Goal: Task Accomplishment & Management: Manage account settings

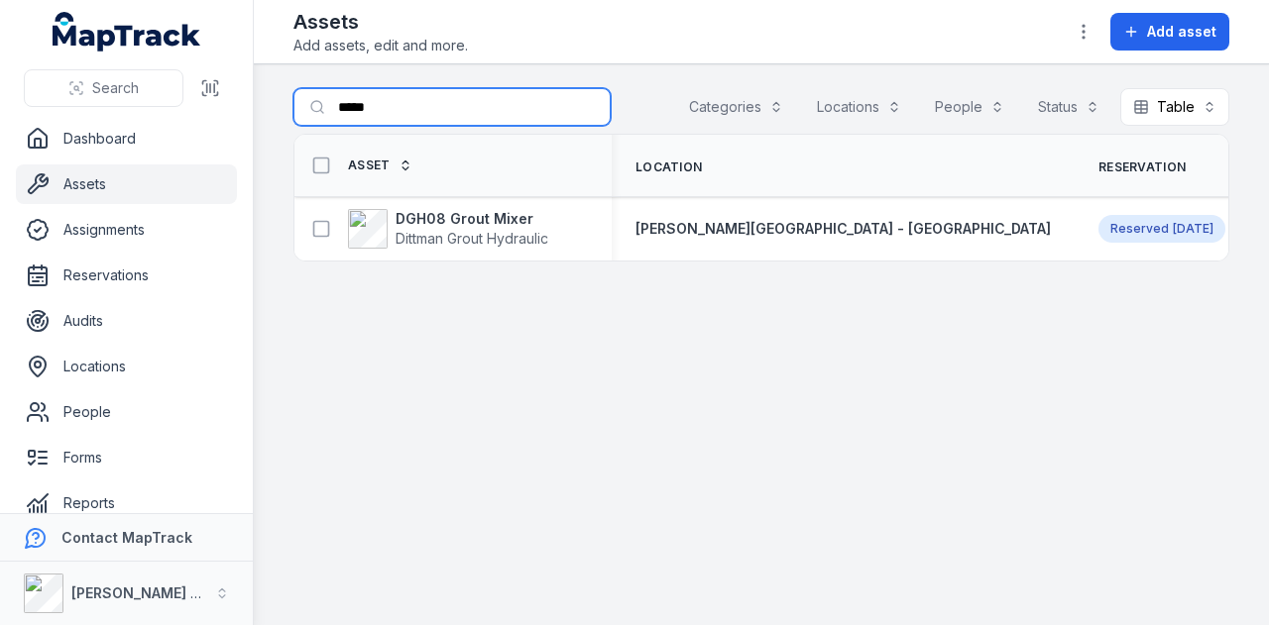
click at [426, 97] on input "*****" at bounding box center [451, 107] width 317 height 38
type input "*"
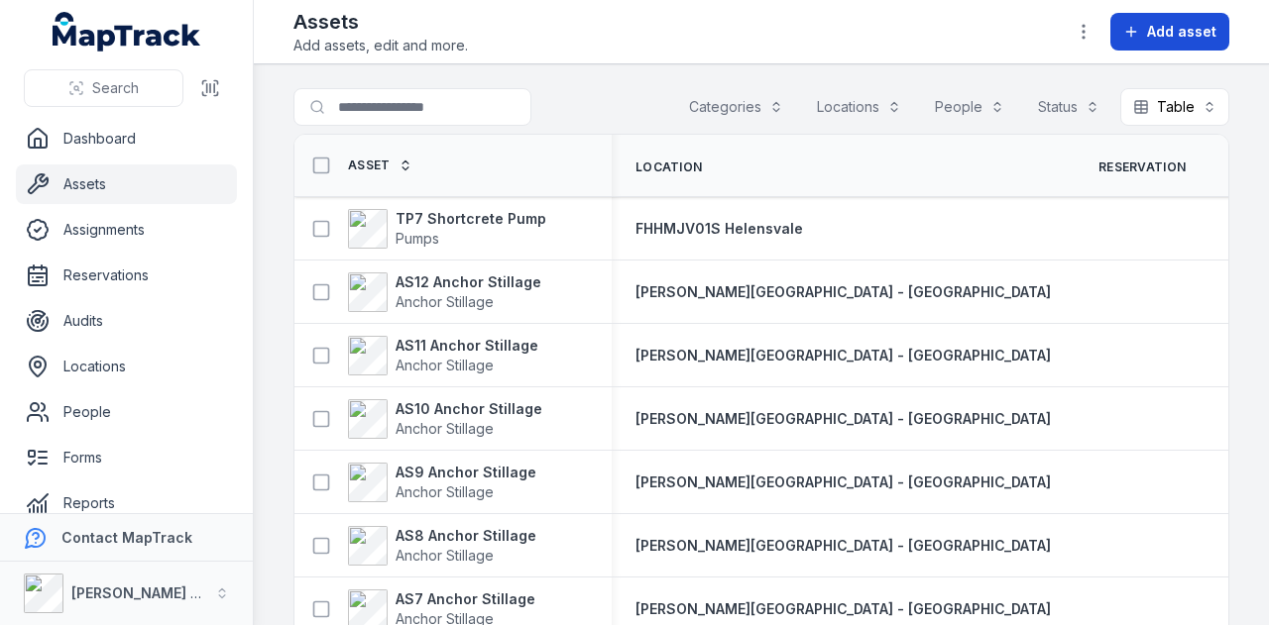
click at [1144, 30] on button "Add asset" at bounding box center [1169, 32] width 119 height 38
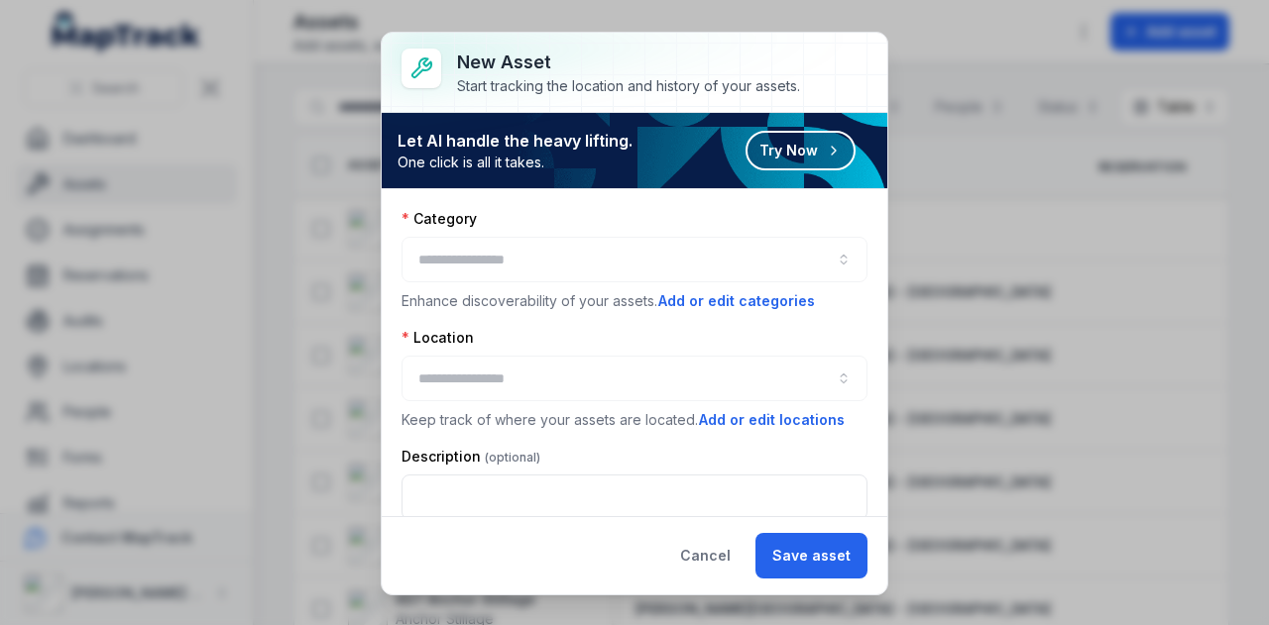
click at [541, 262] on div at bounding box center [634, 260] width 466 height 46
click at [611, 265] on button "button" at bounding box center [634, 260] width 466 height 46
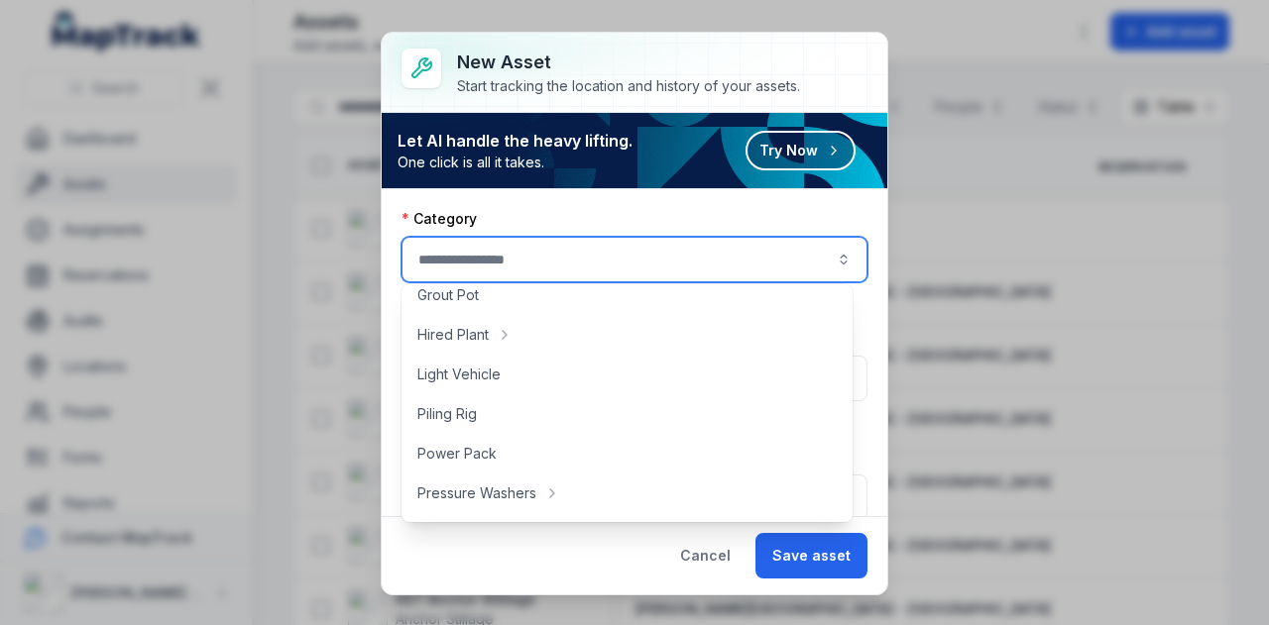
scroll to position [991, 0]
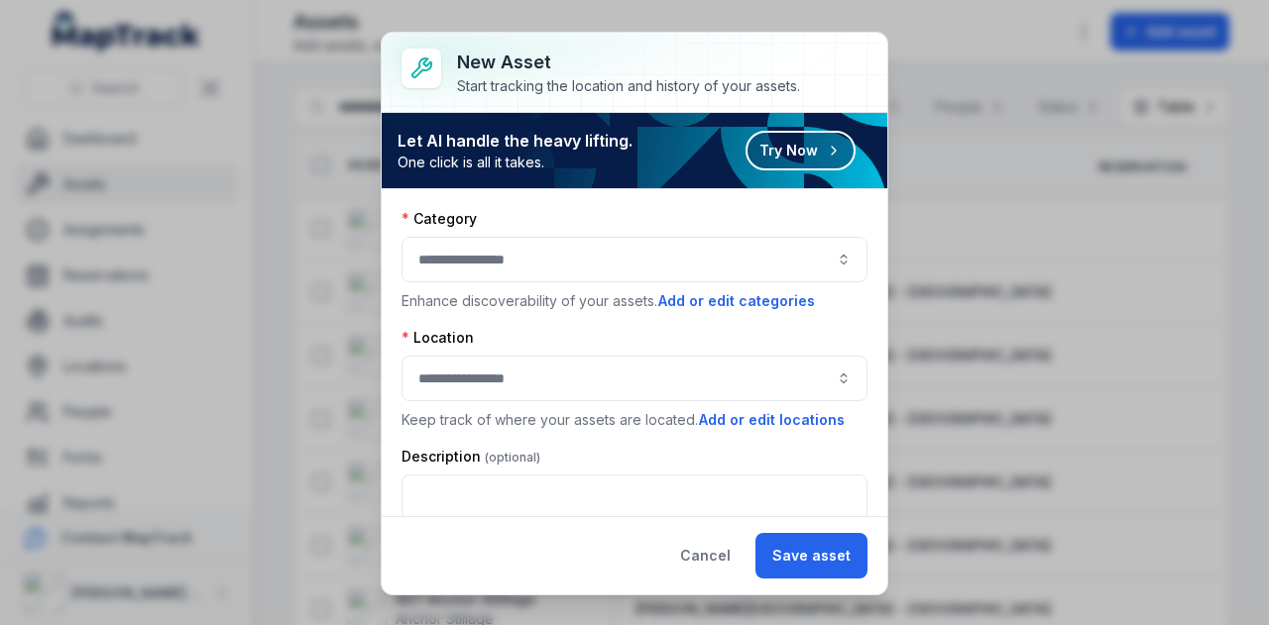
click at [684, 189] on div "Category Enhance discoverability of your assets. Add or edit categories Locatio…" at bounding box center [634, 352] width 505 height 327
click at [750, 298] on button "Add or edit categories" at bounding box center [736, 301] width 159 height 22
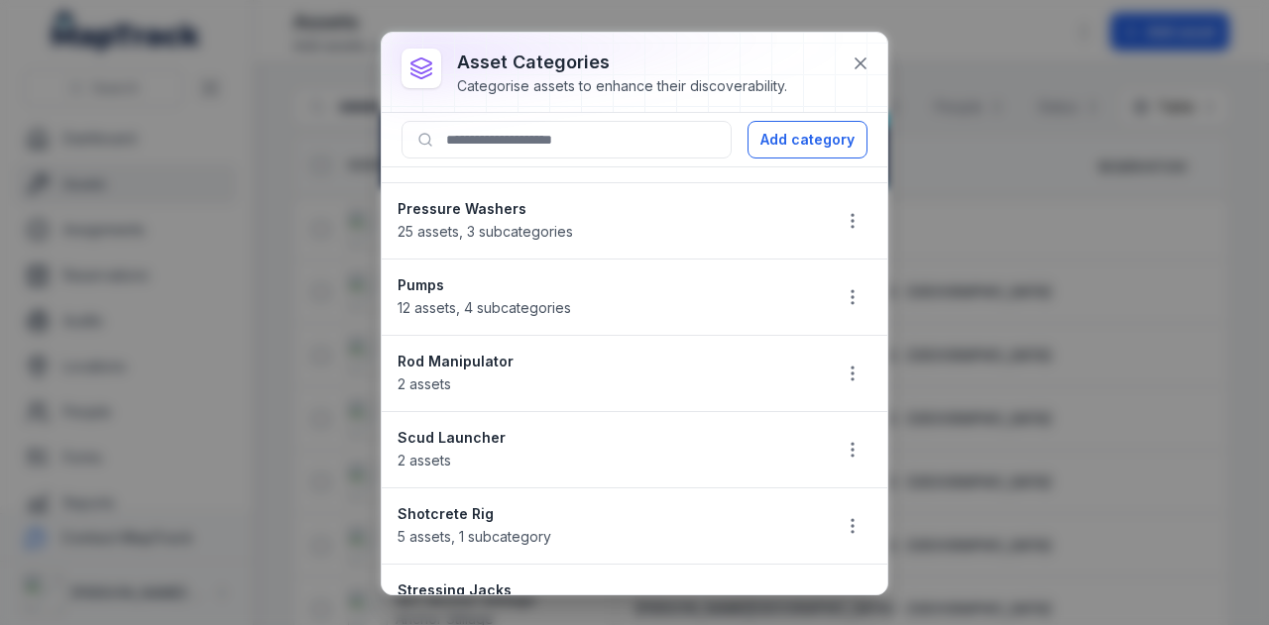
scroll to position [1288, 0]
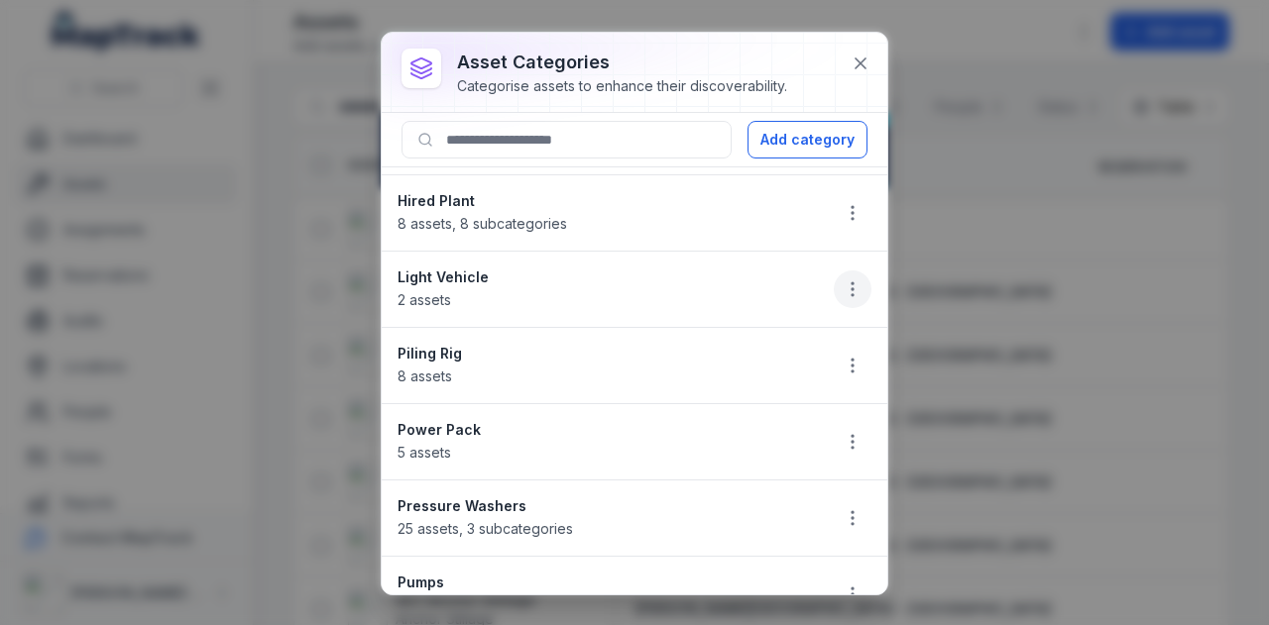
click at [842, 279] on icon "button" at bounding box center [852, 289] width 20 height 20
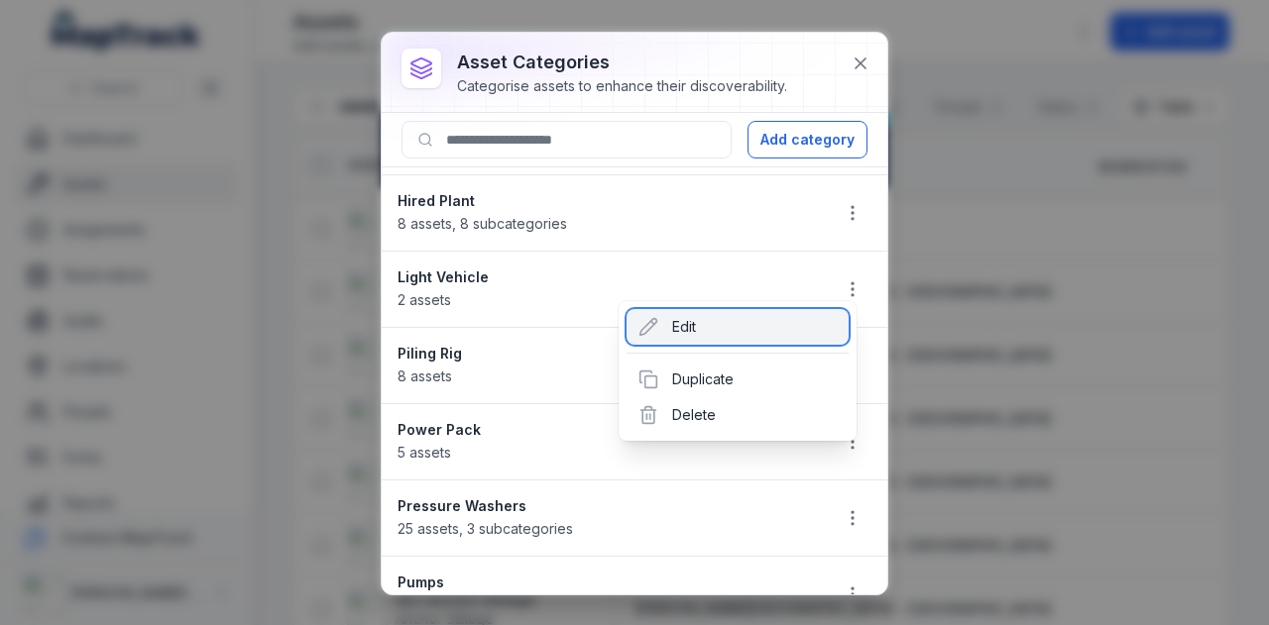
click at [737, 324] on div "Edit" at bounding box center [737, 327] width 222 height 36
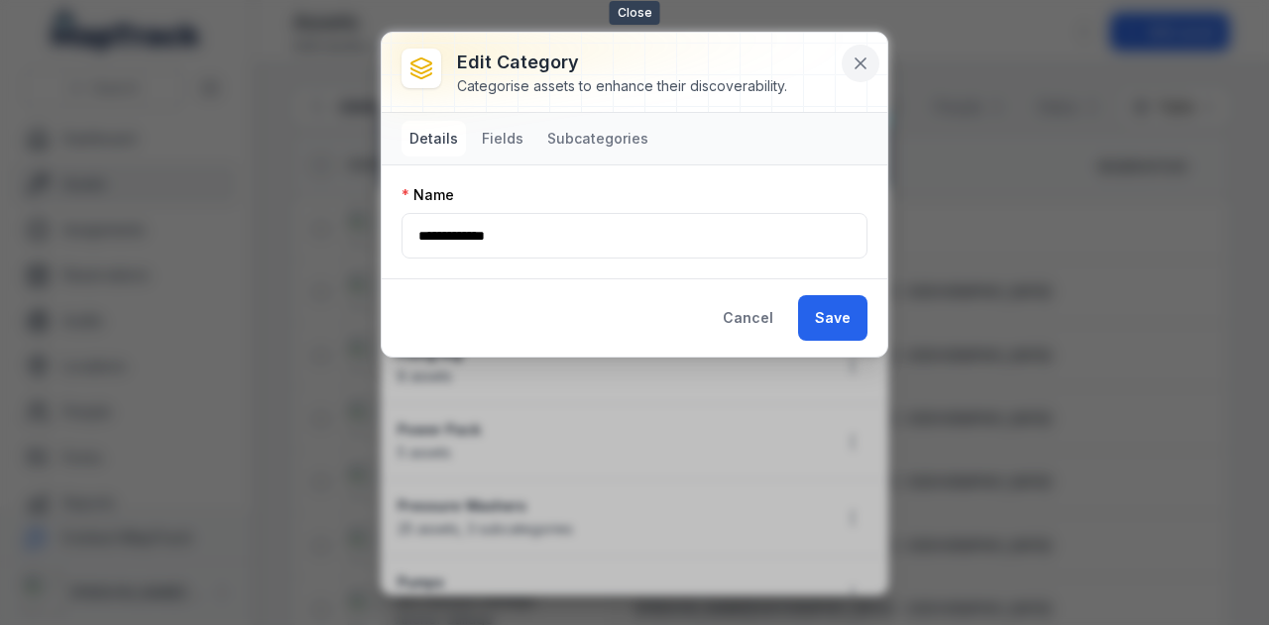
click at [854, 66] on icon at bounding box center [860, 64] width 20 height 20
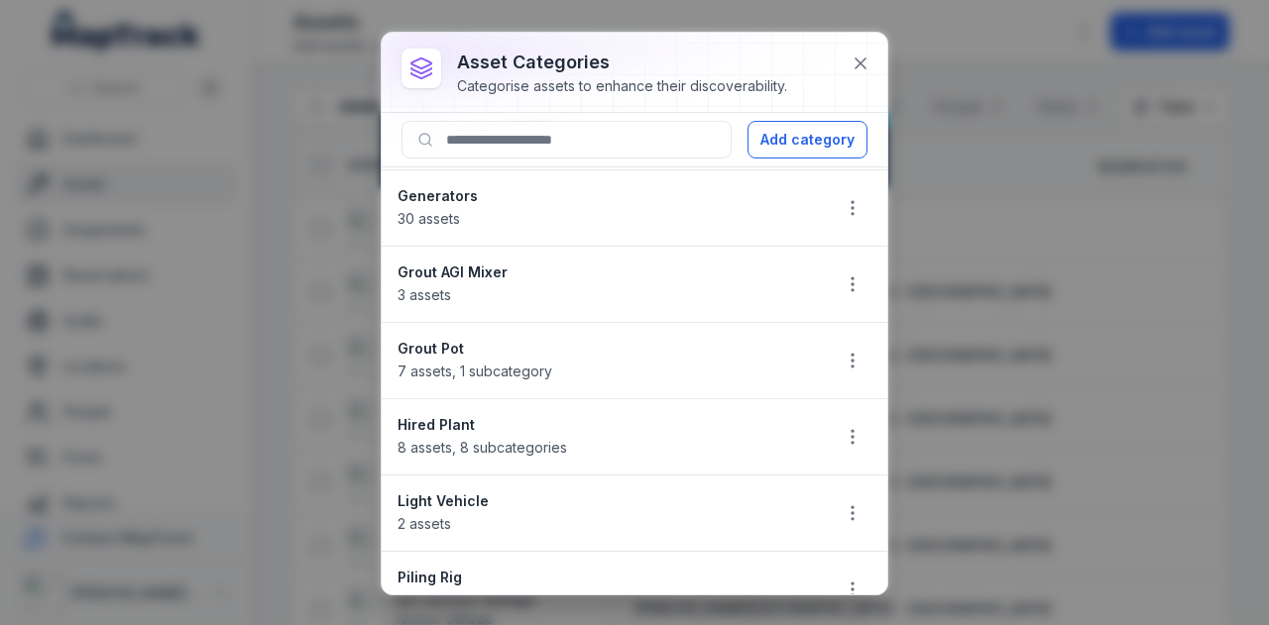
scroll to position [1090, 0]
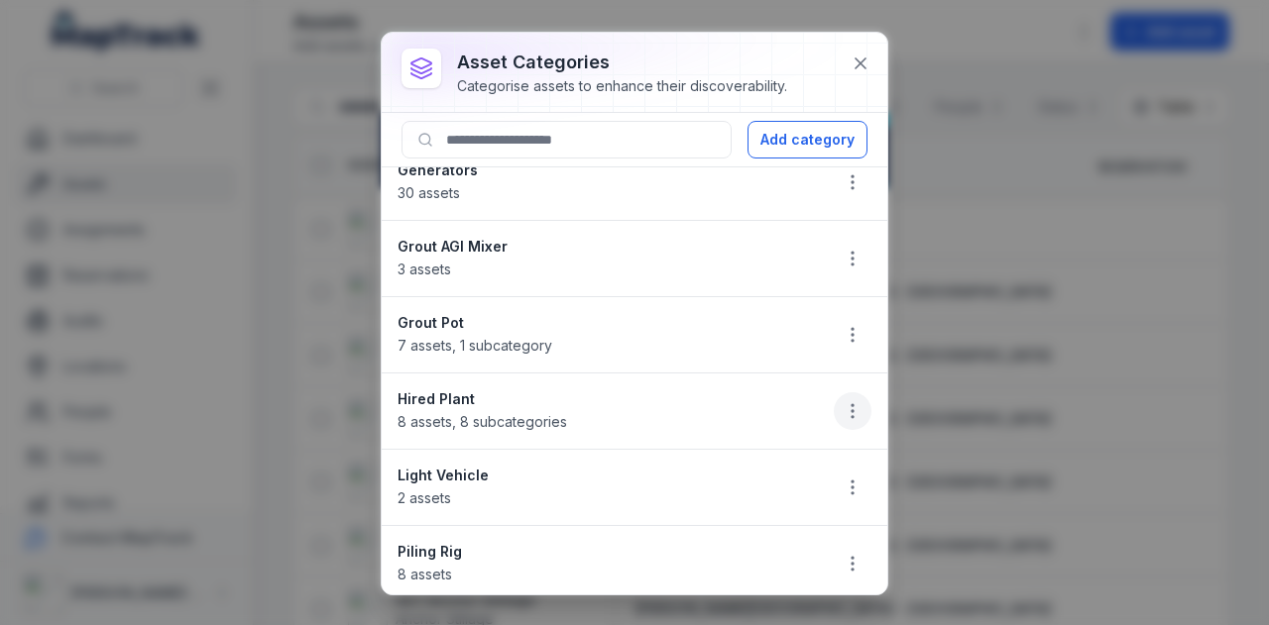
click at [842, 401] on icon "button" at bounding box center [852, 411] width 20 height 20
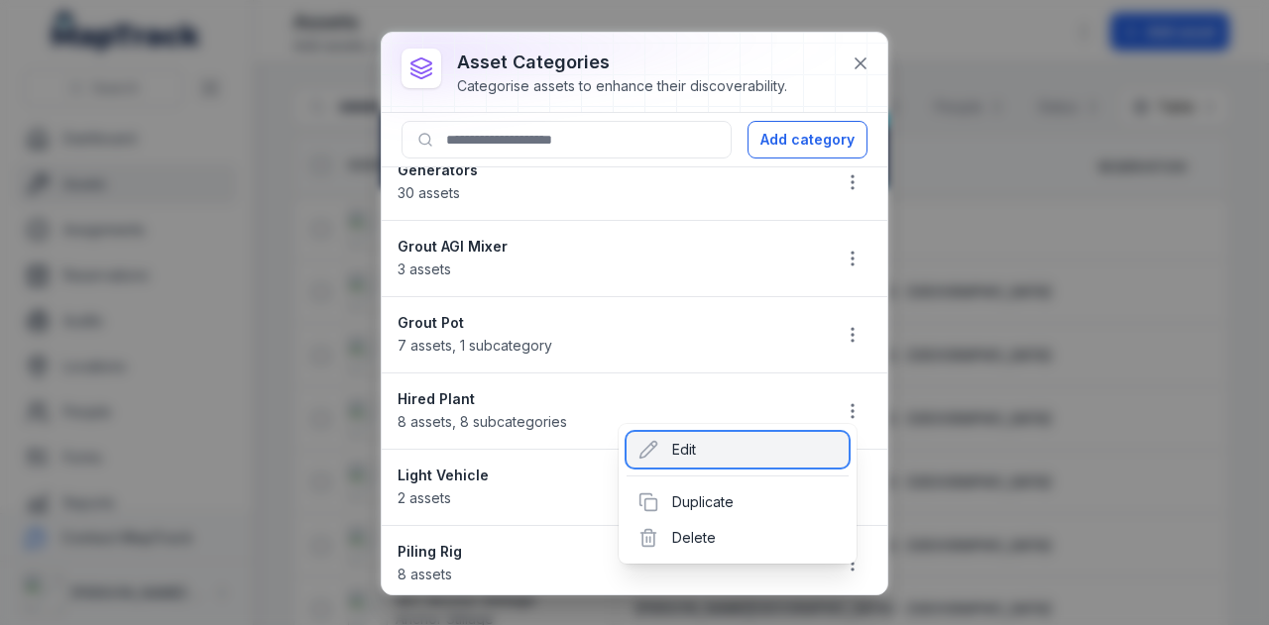
click at [723, 451] on div "Edit" at bounding box center [737, 450] width 222 height 36
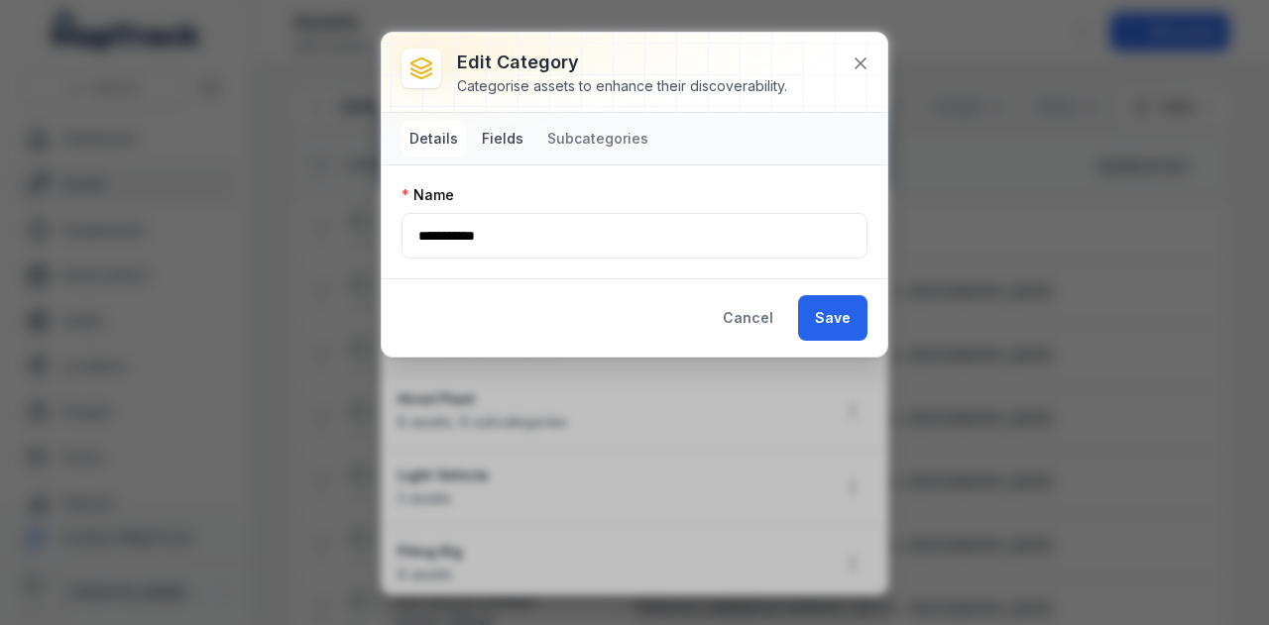
click at [500, 130] on button "Fields" at bounding box center [502, 139] width 57 height 36
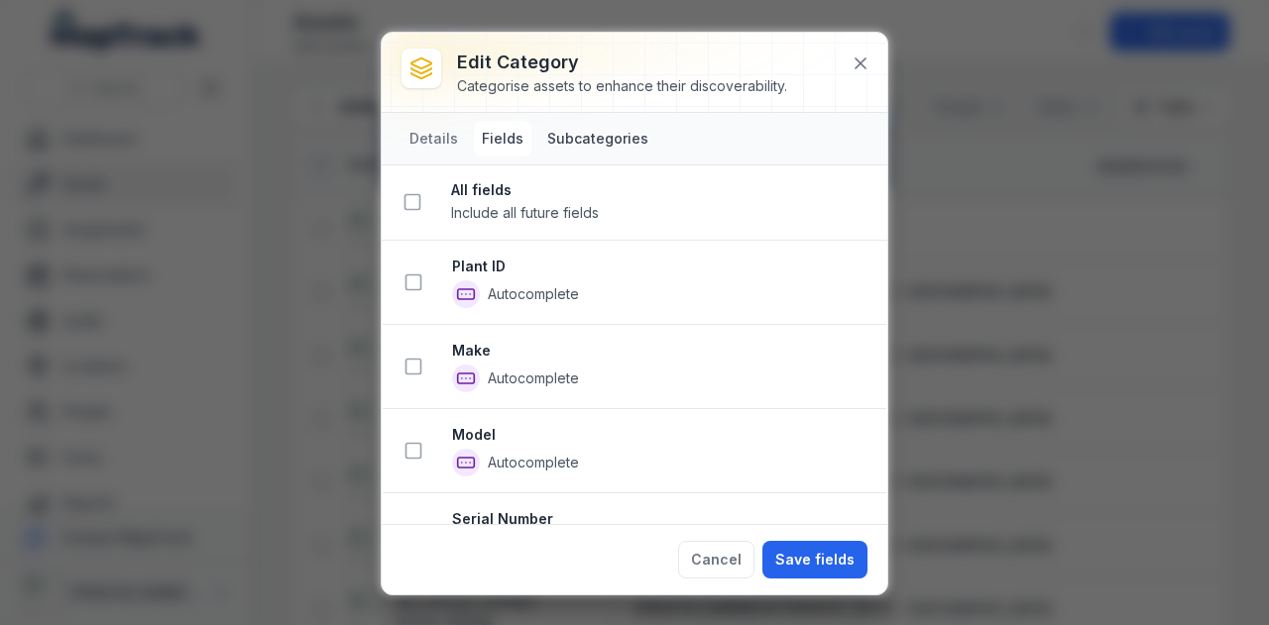
click at [616, 130] on button "Subcategories" at bounding box center [597, 139] width 117 height 36
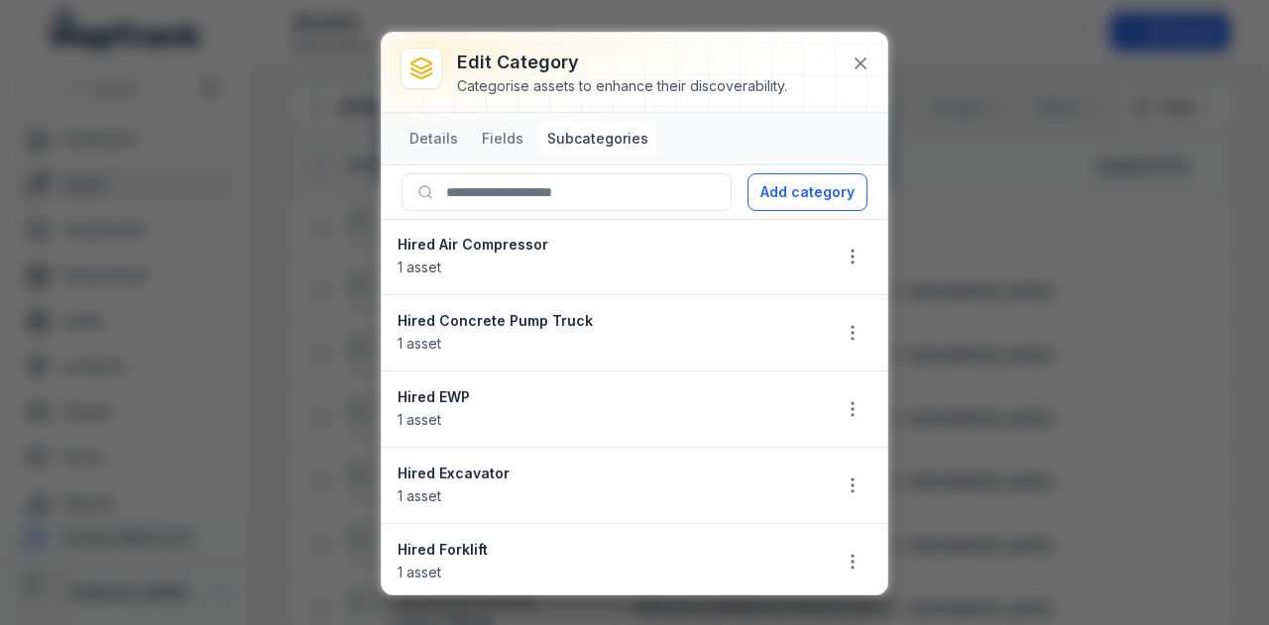
scroll to position [227, 0]
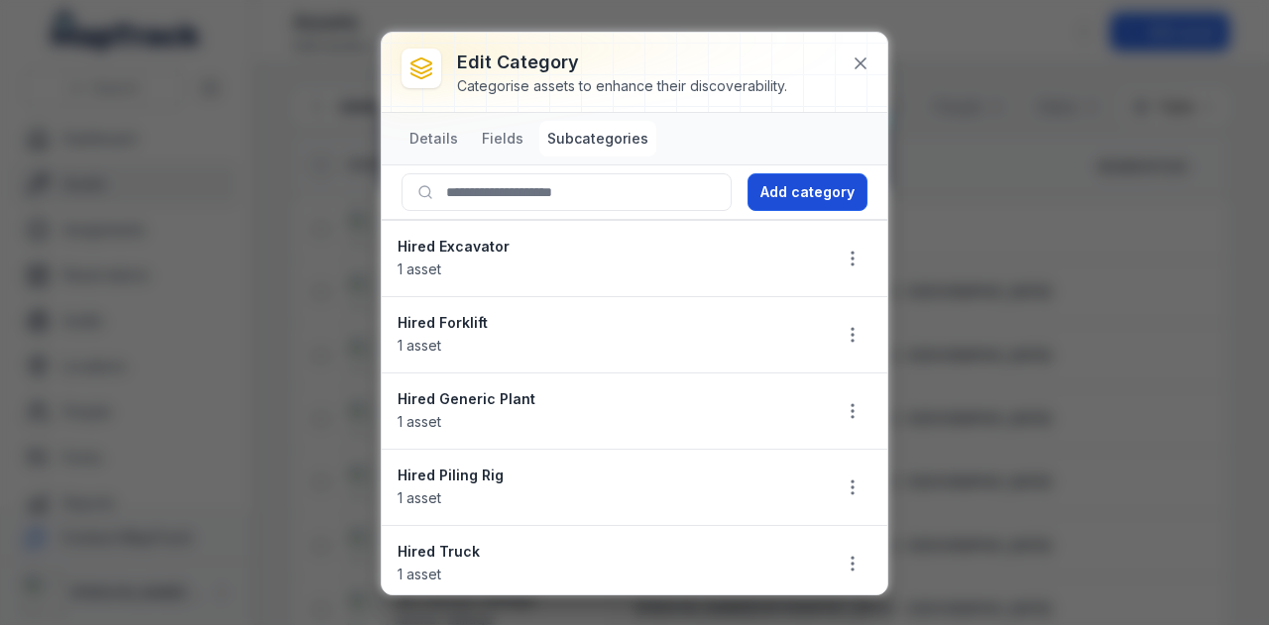
click at [822, 177] on button "Add category" at bounding box center [807, 192] width 120 height 38
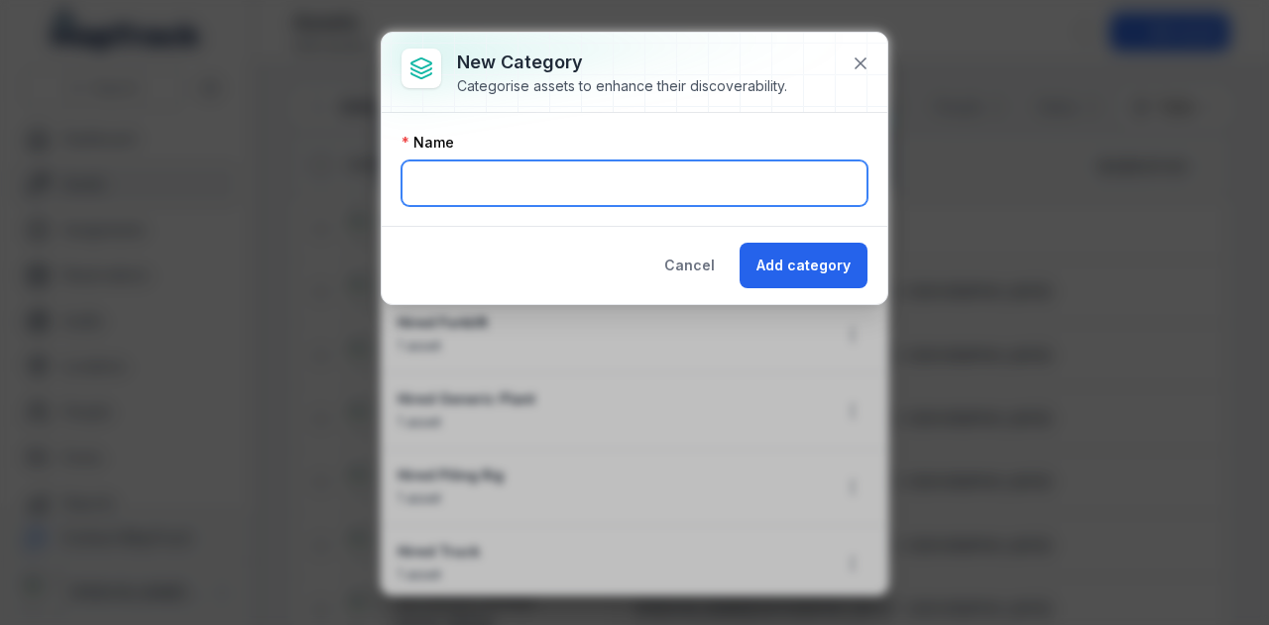
click at [500, 187] on input "text" at bounding box center [634, 184] width 466 height 46
type input "**********"
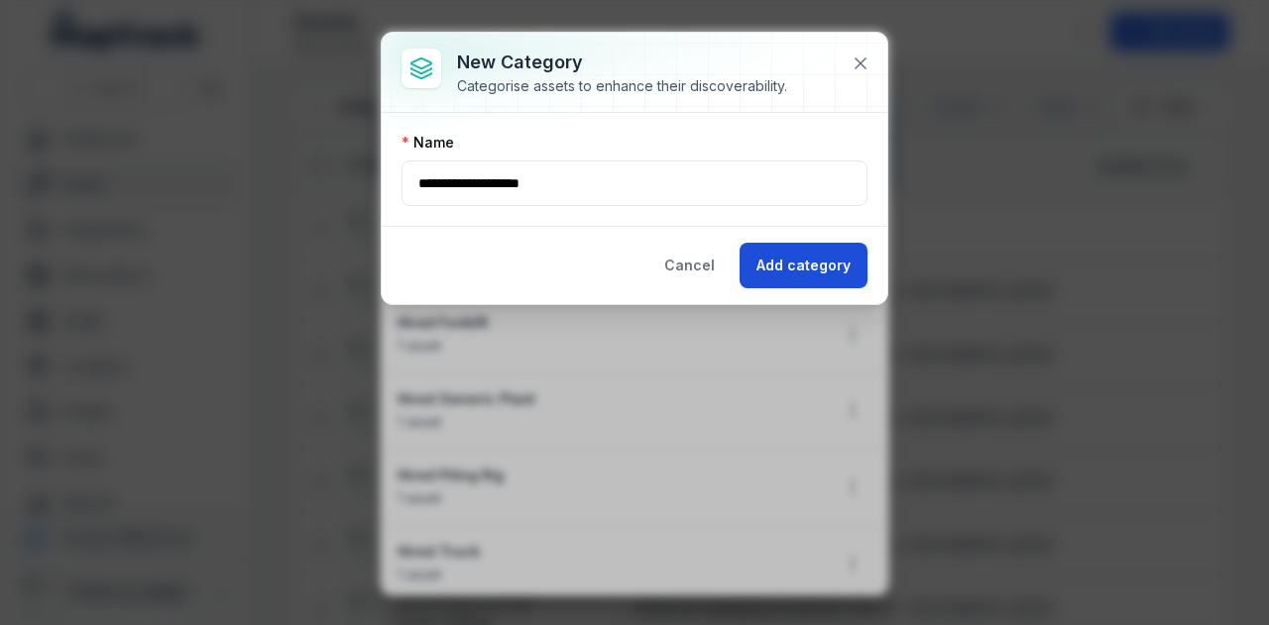
click at [799, 254] on button "Add category" at bounding box center [803, 266] width 128 height 46
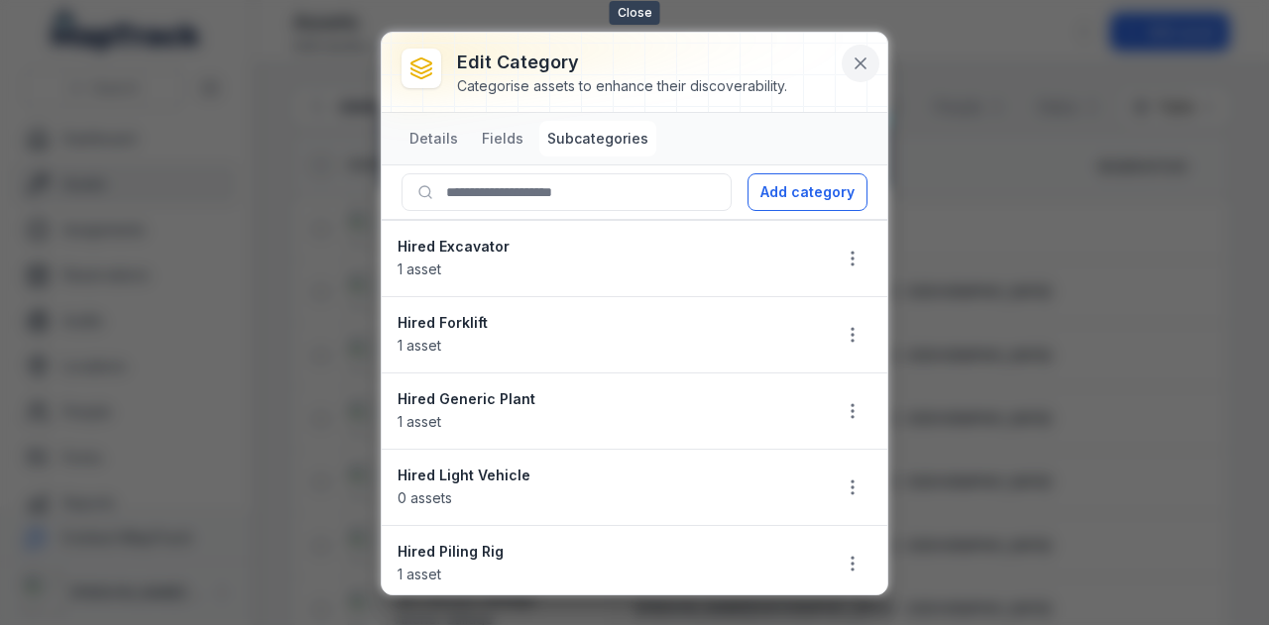
click at [855, 64] on icon at bounding box center [860, 64] width 20 height 20
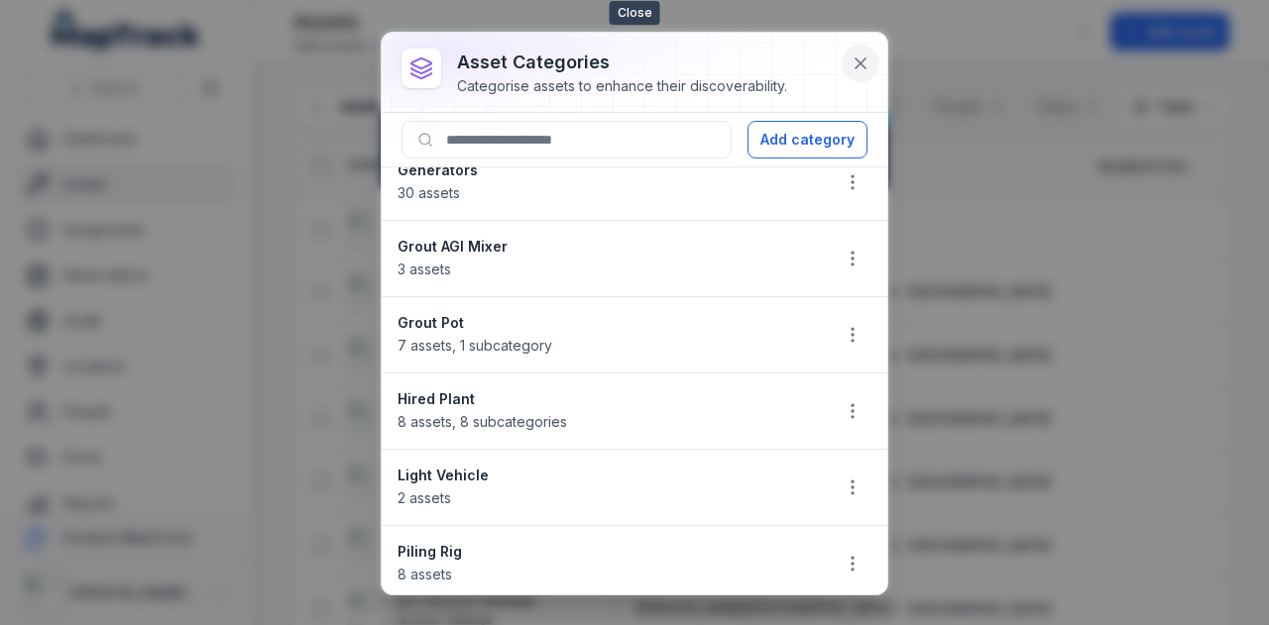
click at [860, 55] on icon at bounding box center [860, 64] width 20 height 20
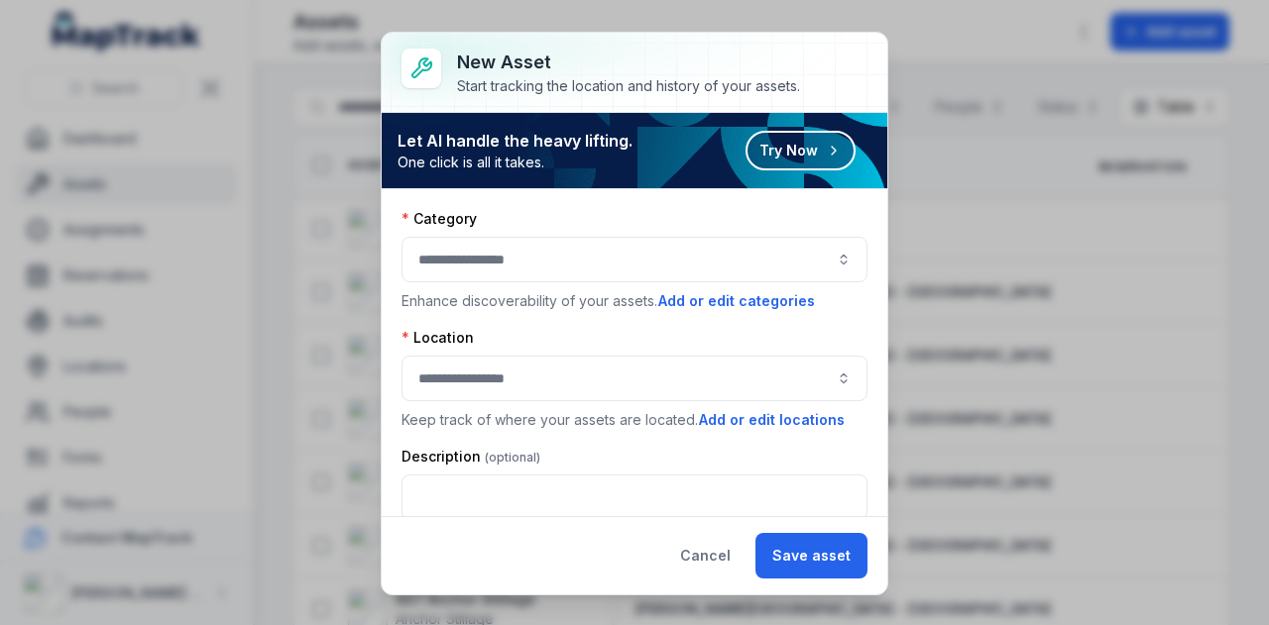
click at [527, 257] on button "button" at bounding box center [634, 260] width 466 height 46
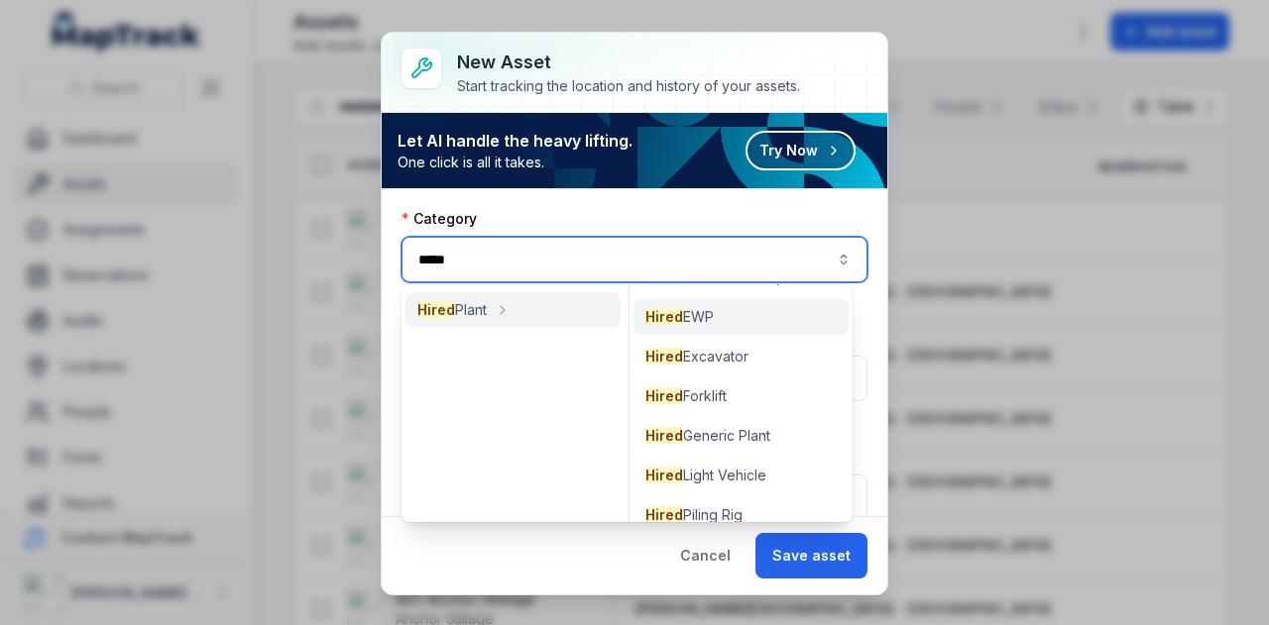
scroll to position [131, 0]
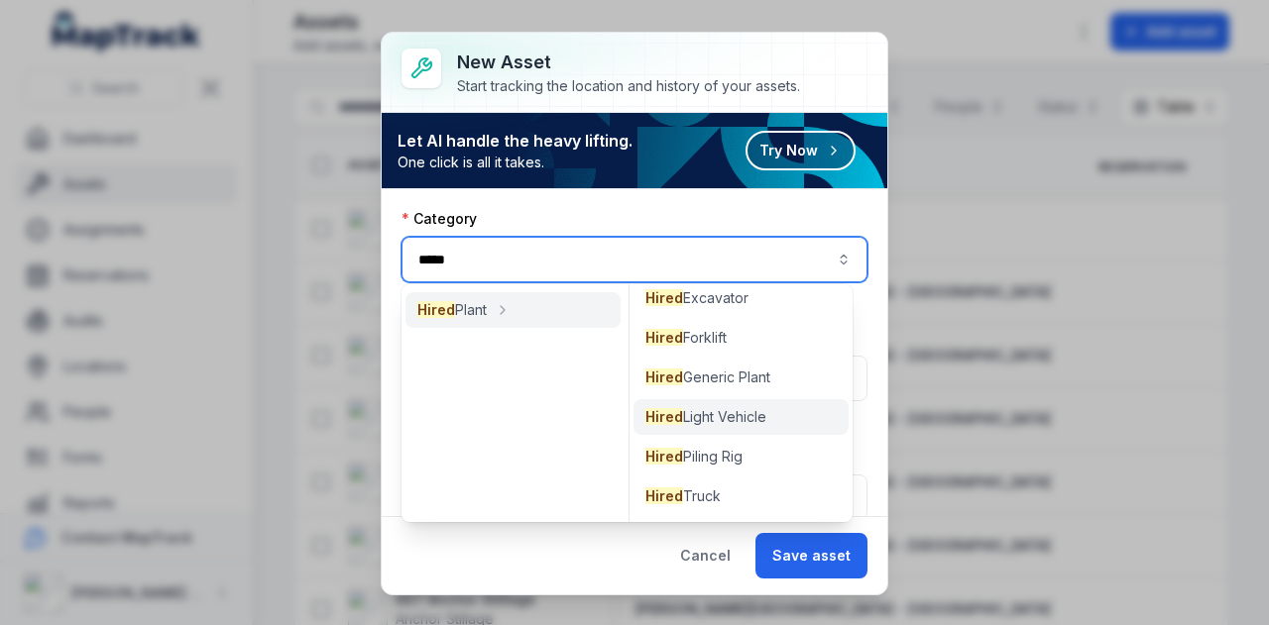
type input "*****"
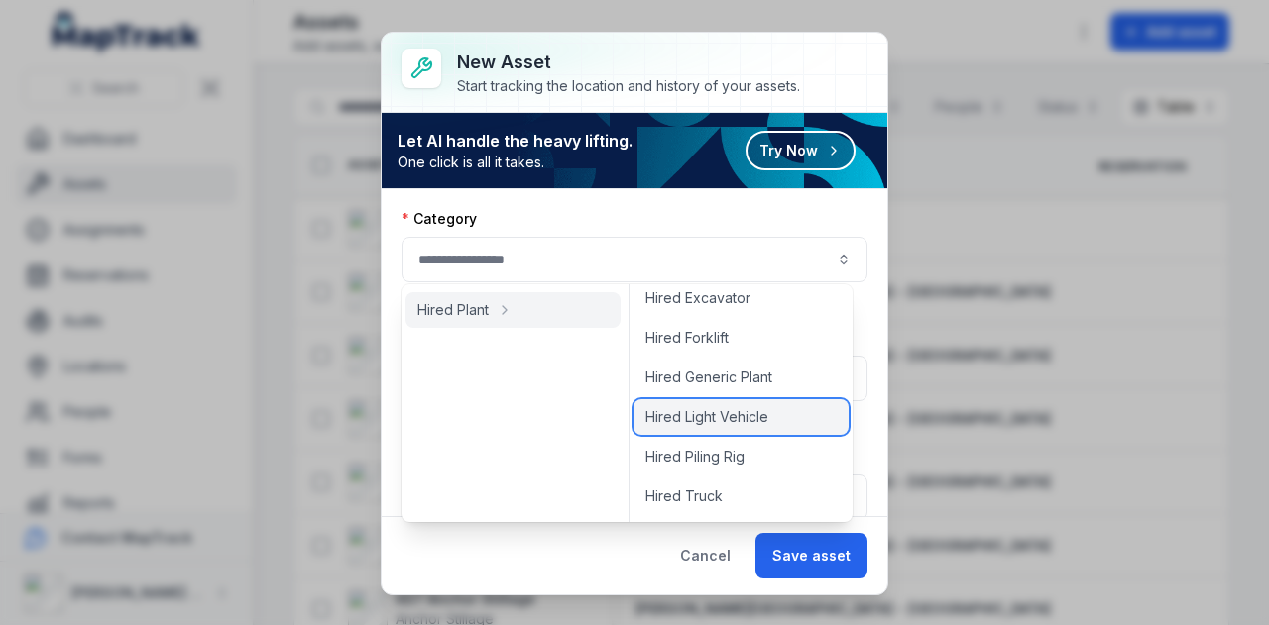
click at [755, 422] on span "Hired Light Vehicle" at bounding box center [706, 417] width 123 height 20
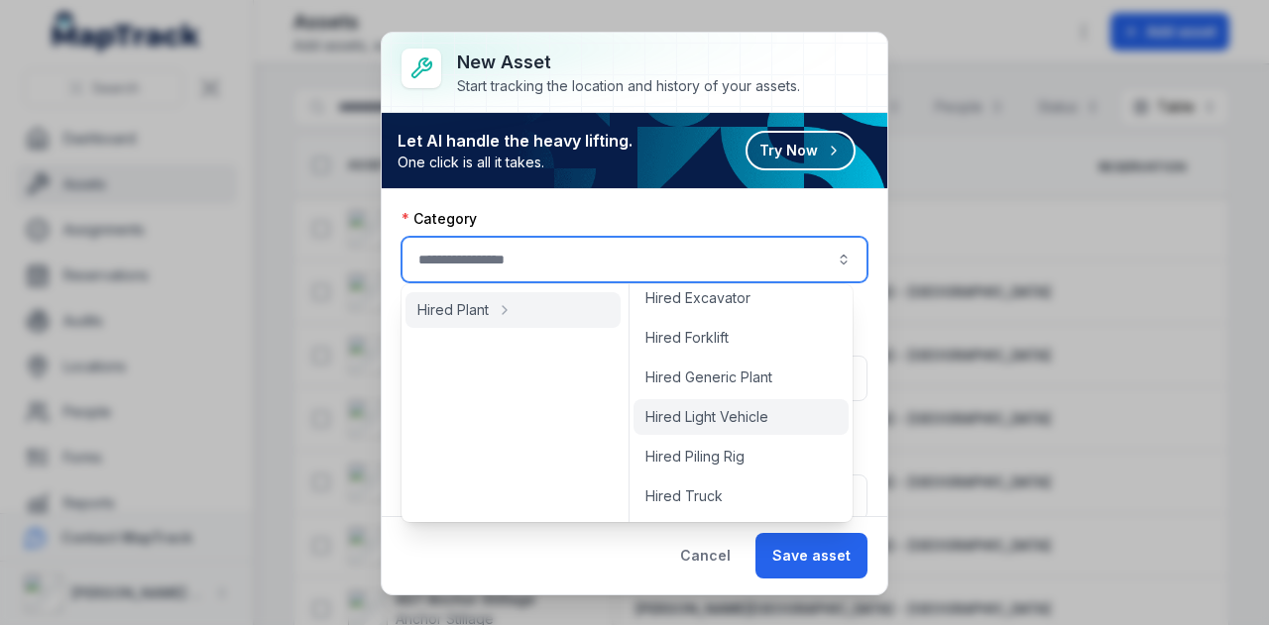
type input "**********"
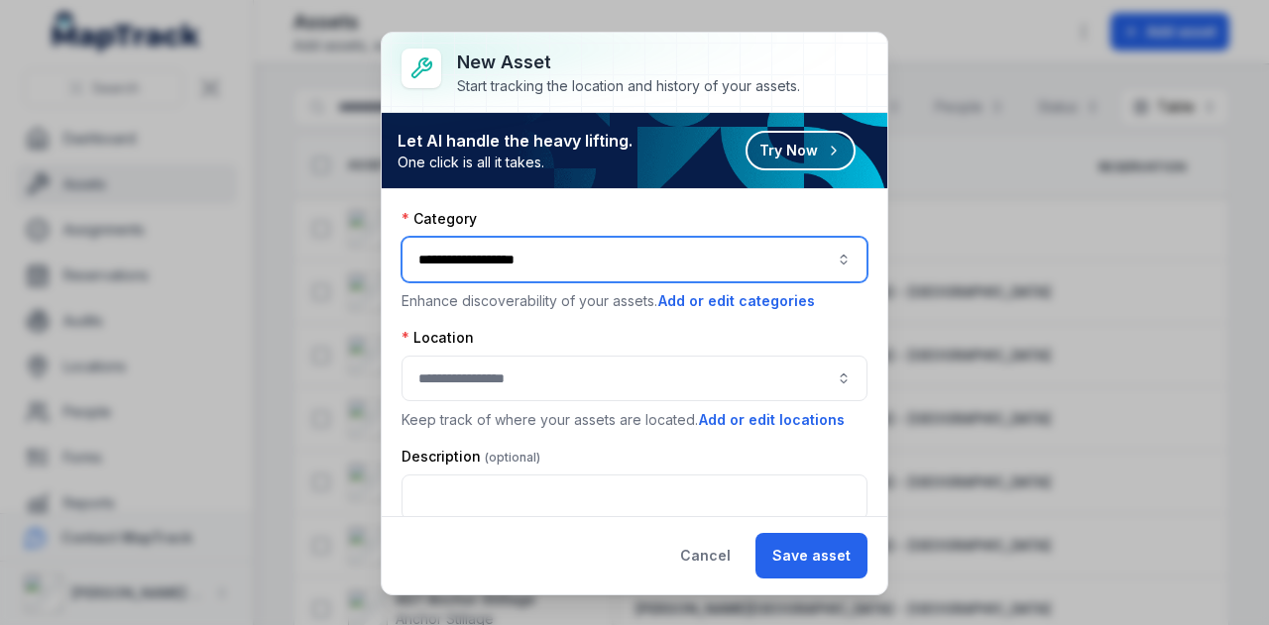
click at [513, 366] on button "button" at bounding box center [634, 379] width 466 height 46
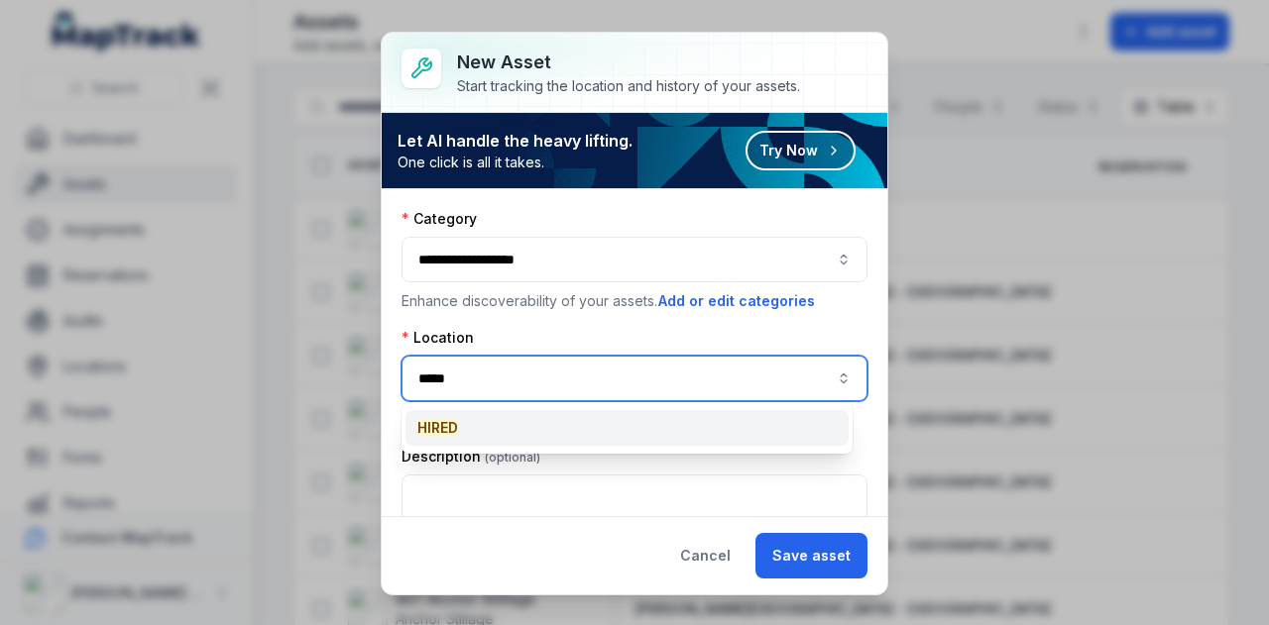
type input "*****"
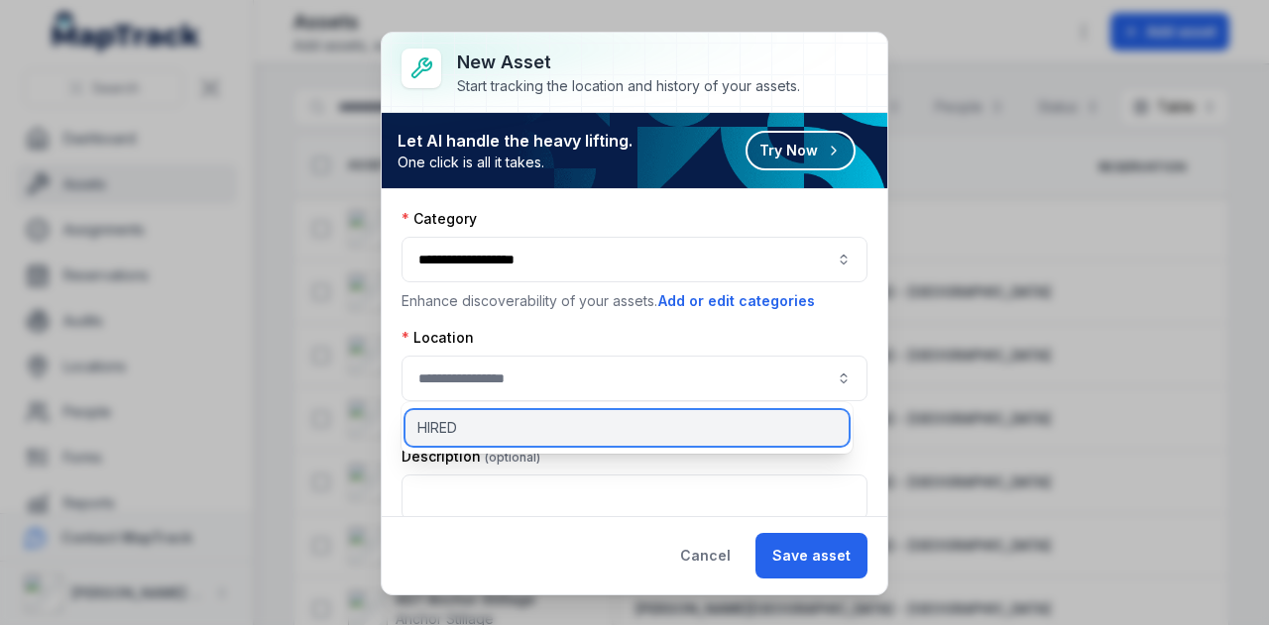
click at [516, 417] on div "HIRED" at bounding box center [626, 428] width 443 height 36
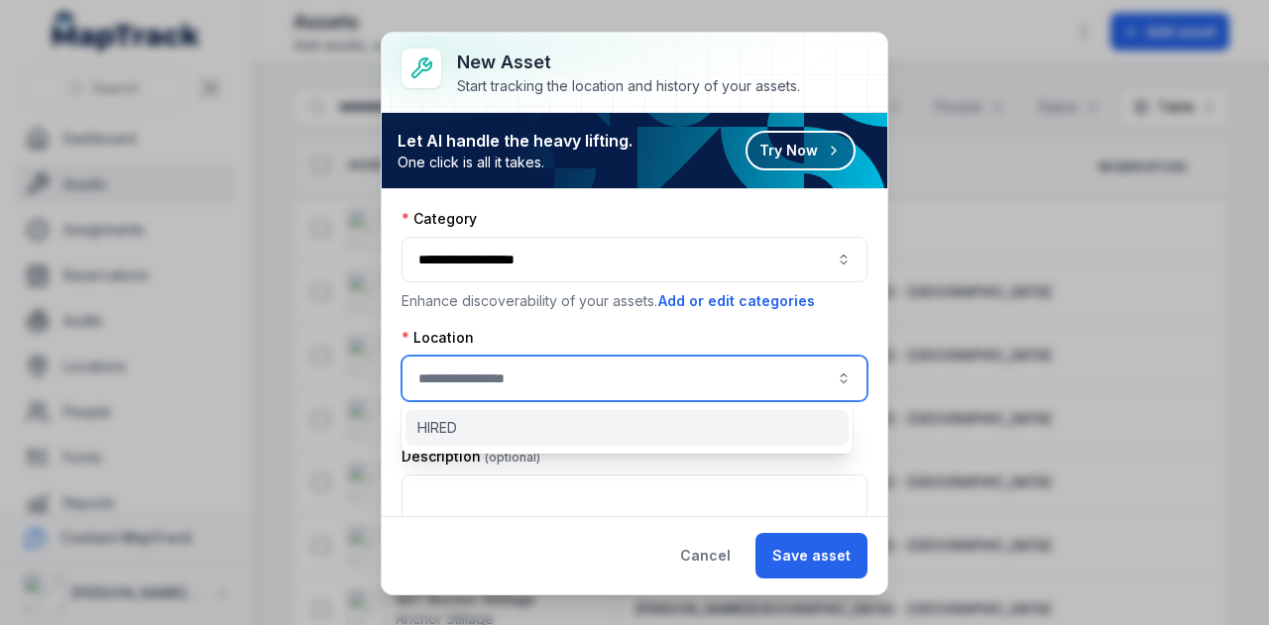
type input "*****"
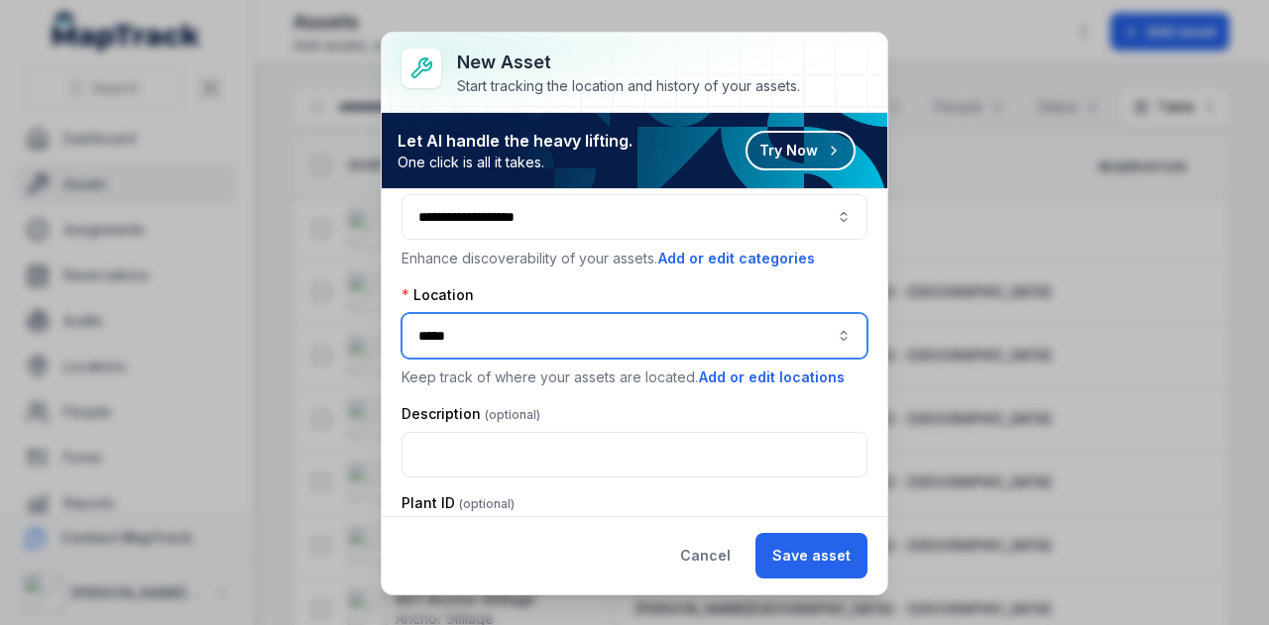
scroll to position [0, 0]
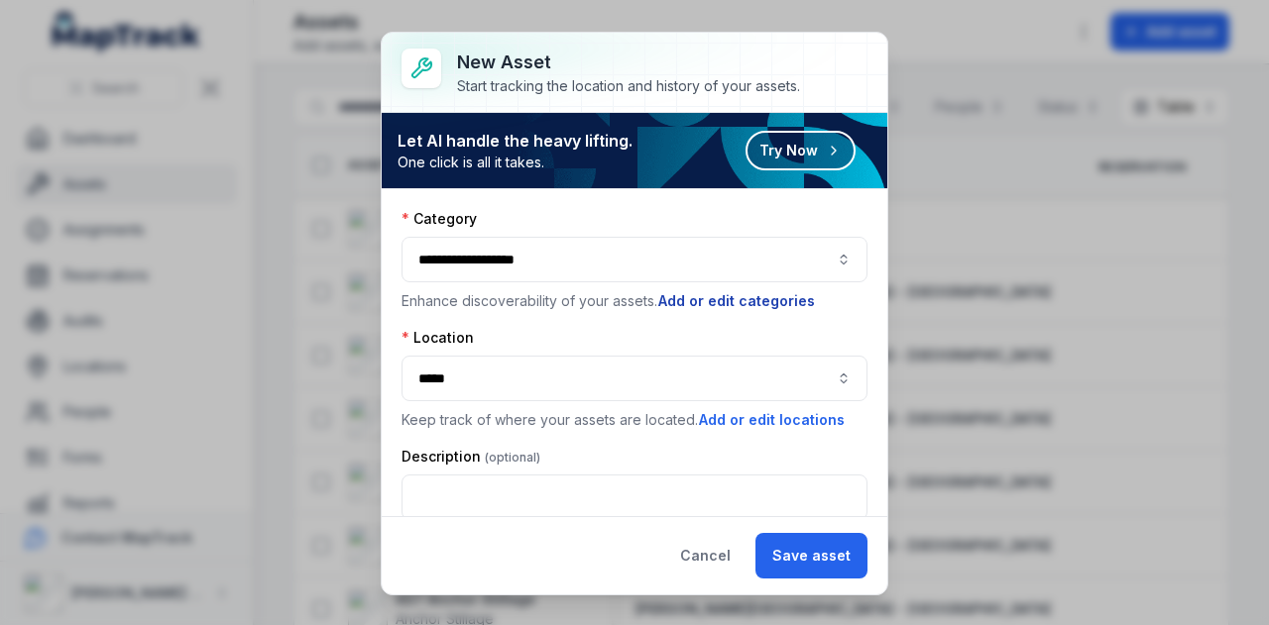
click at [749, 300] on button "Add or edit categories" at bounding box center [736, 301] width 159 height 22
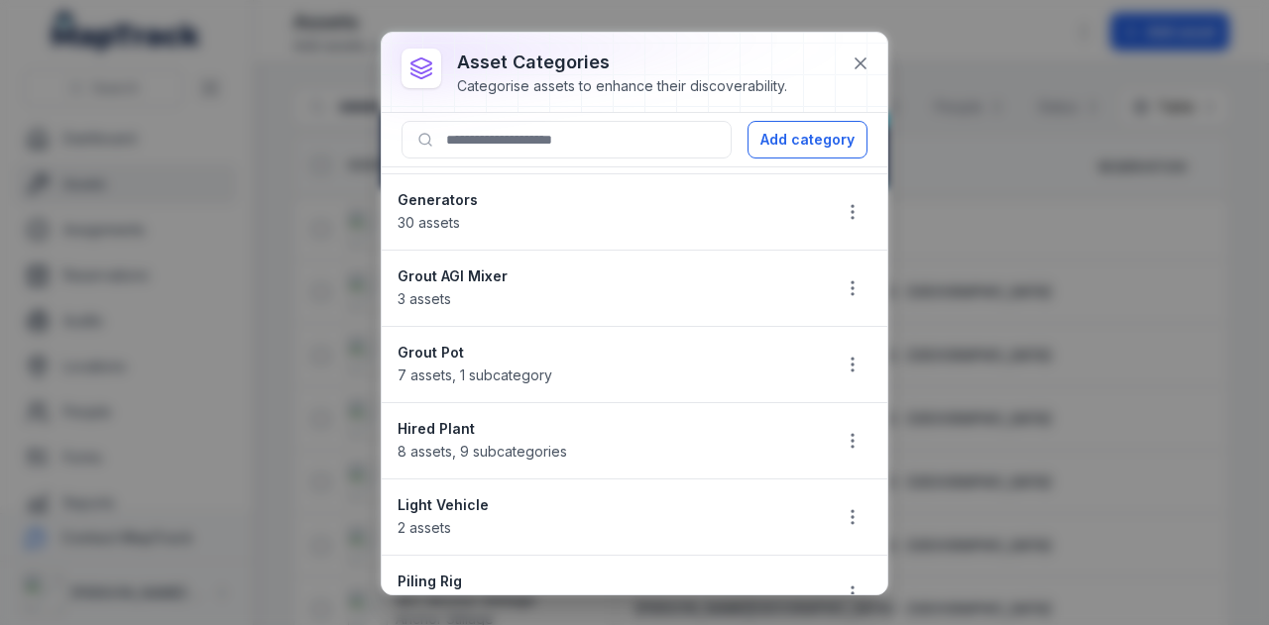
scroll to position [1090, 0]
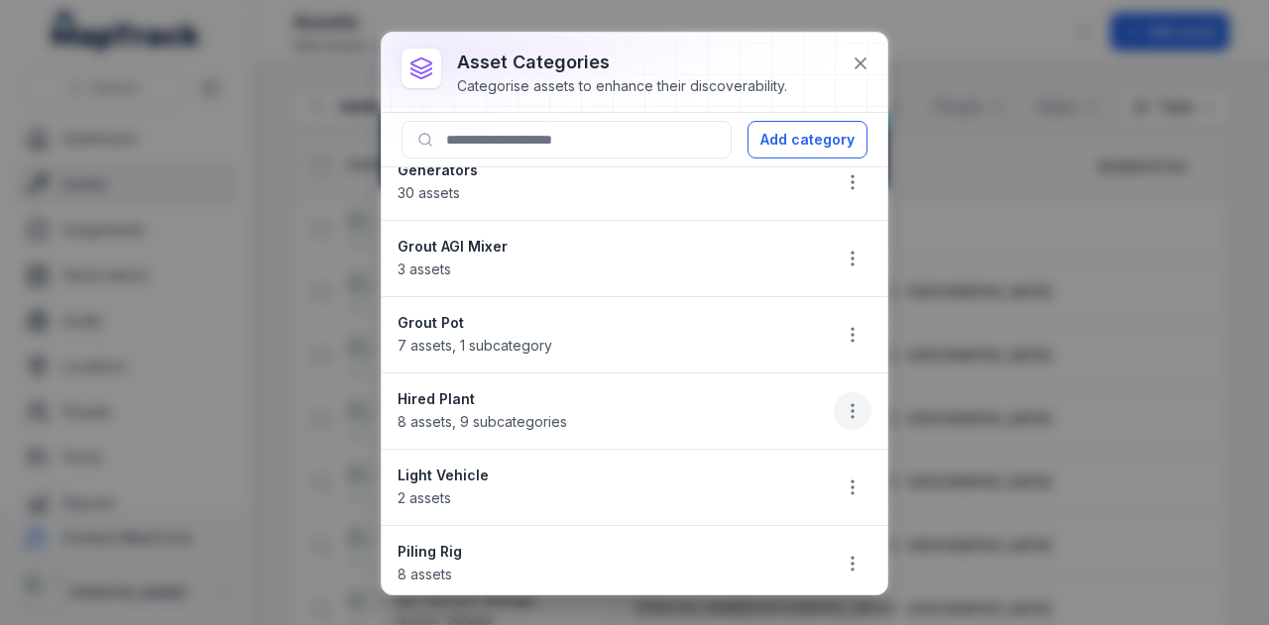
click at [842, 407] on icon "button" at bounding box center [852, 411] width 20 height 20
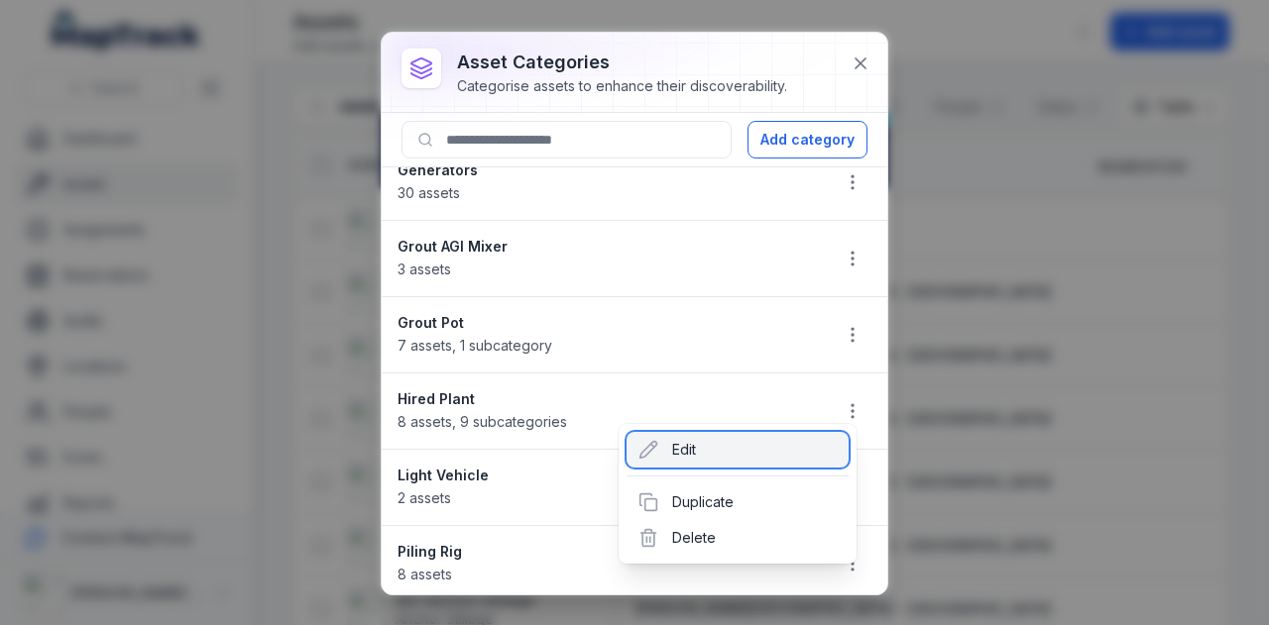
click at [749, 447] on div "Edit" at bounding box center [737, 450] width 222 height 36
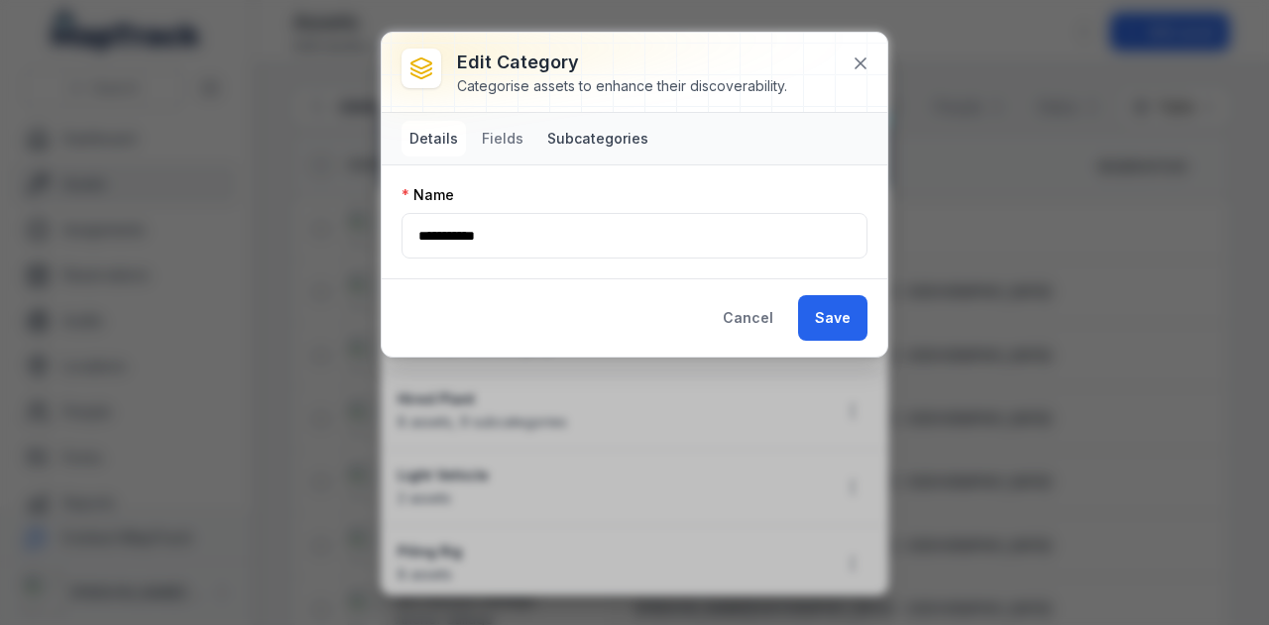
click at [620, 129] on button "Subcategories" at bounding box center [597, 139] width 117 height 36
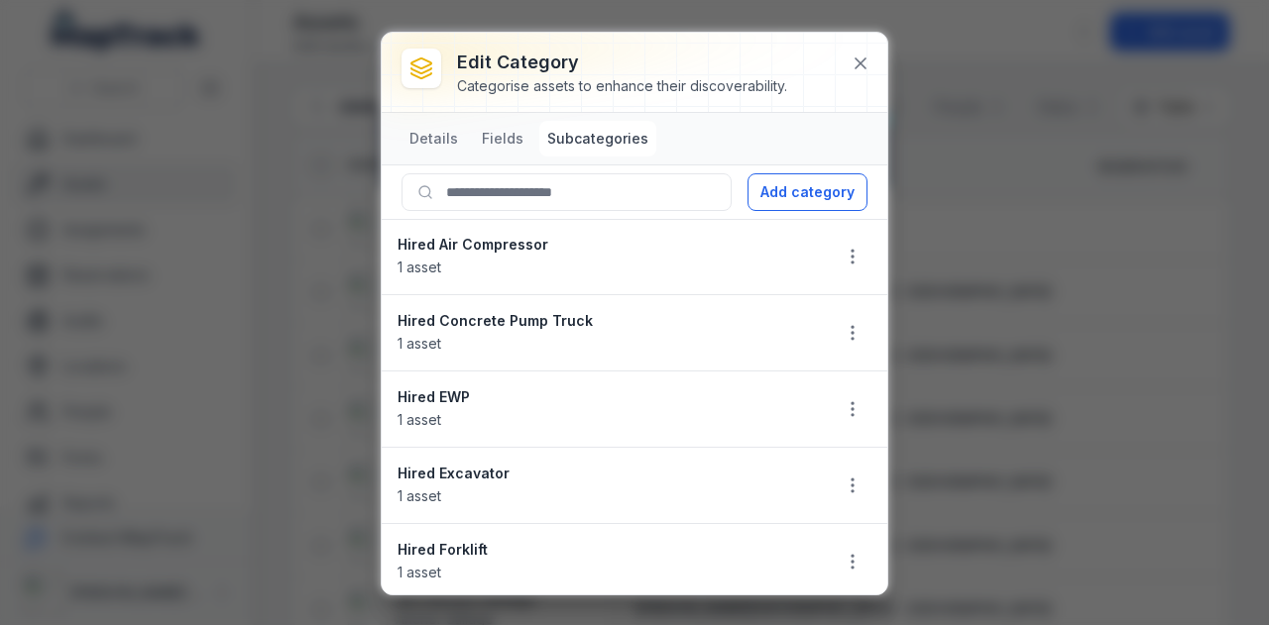
scroll to position [303, 0]
click at [842, 403] on icon "button" at bounding box center [852, 411] width 20 height 20
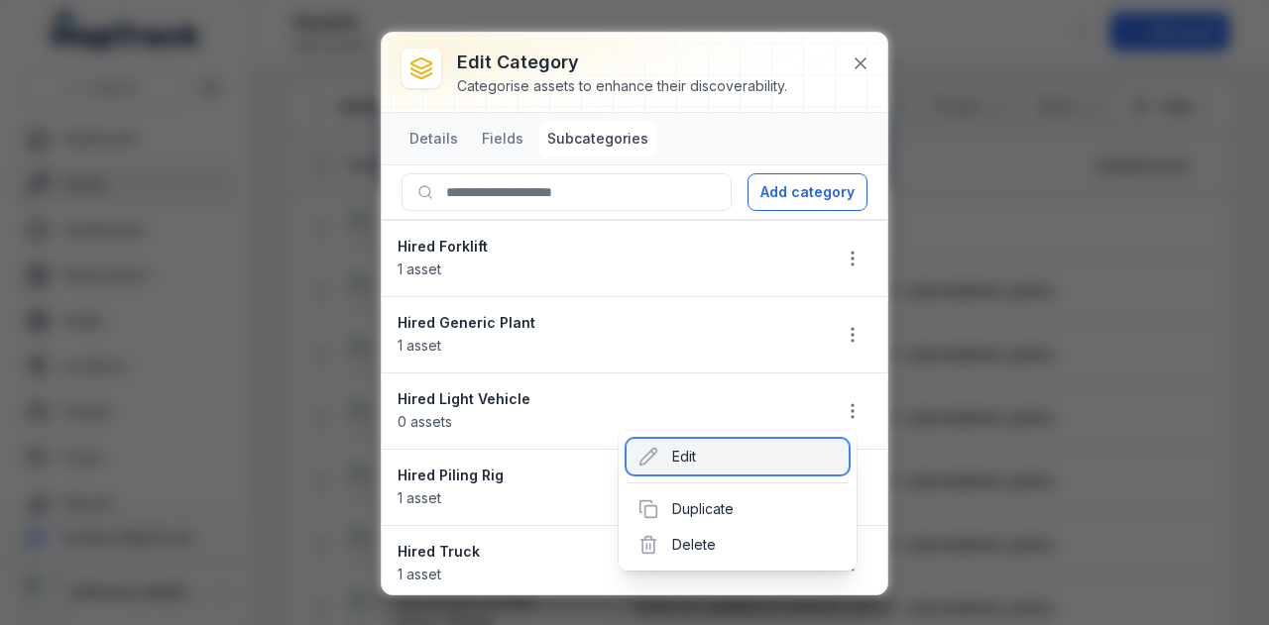
click at [787, 467] on div "Edit" at bounding box center [737, 457] width 222 height 36
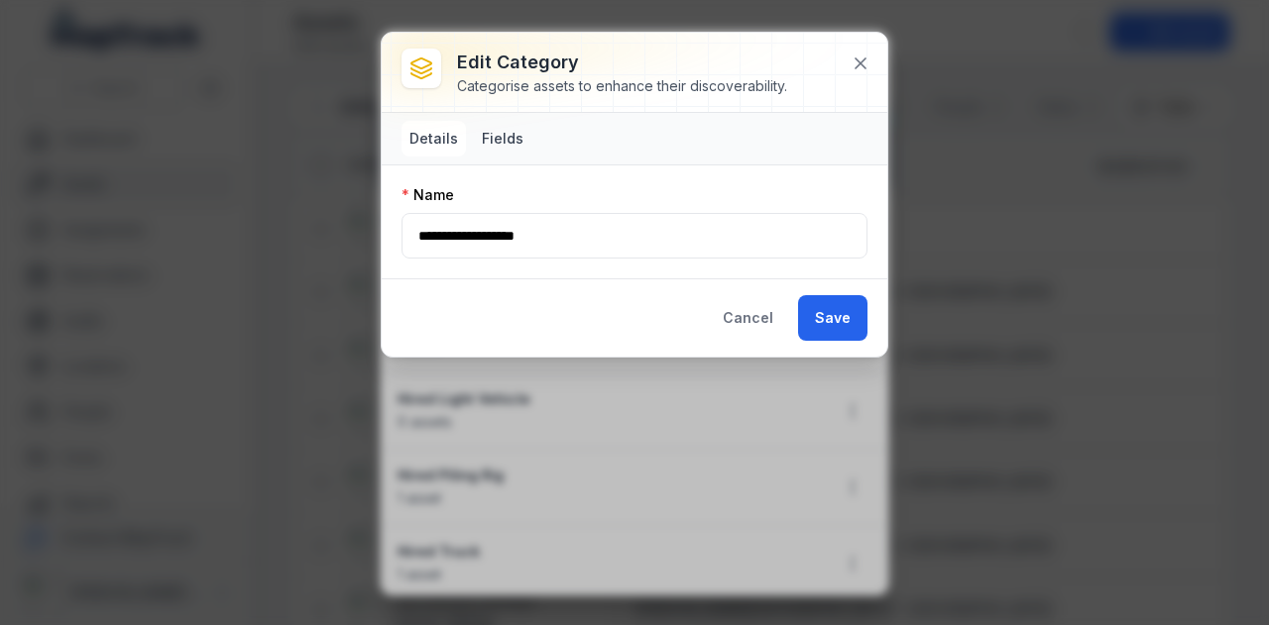
click at [493, 140] on button "Fields" at bounding box center [502, 139] width 57 height 36
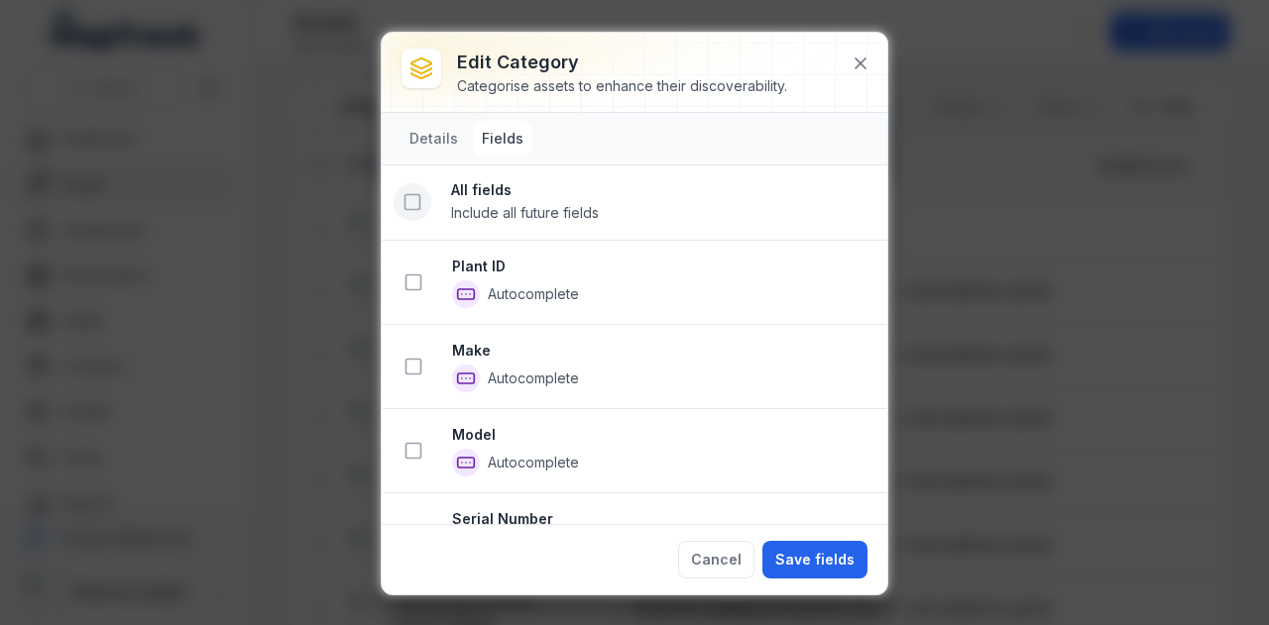
click at [416, 201] on icon at bounding box center [412, 202] width 20 height 20
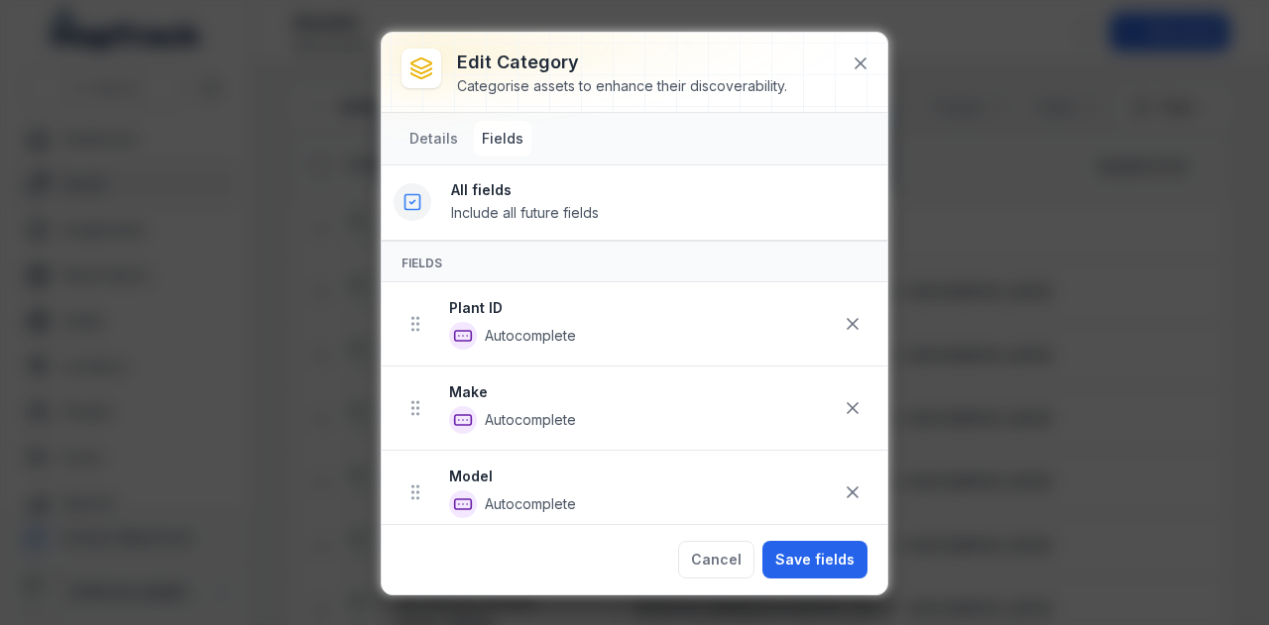
click at [416, 201] on icon at bounding box center [412, 202] width 20 height 20
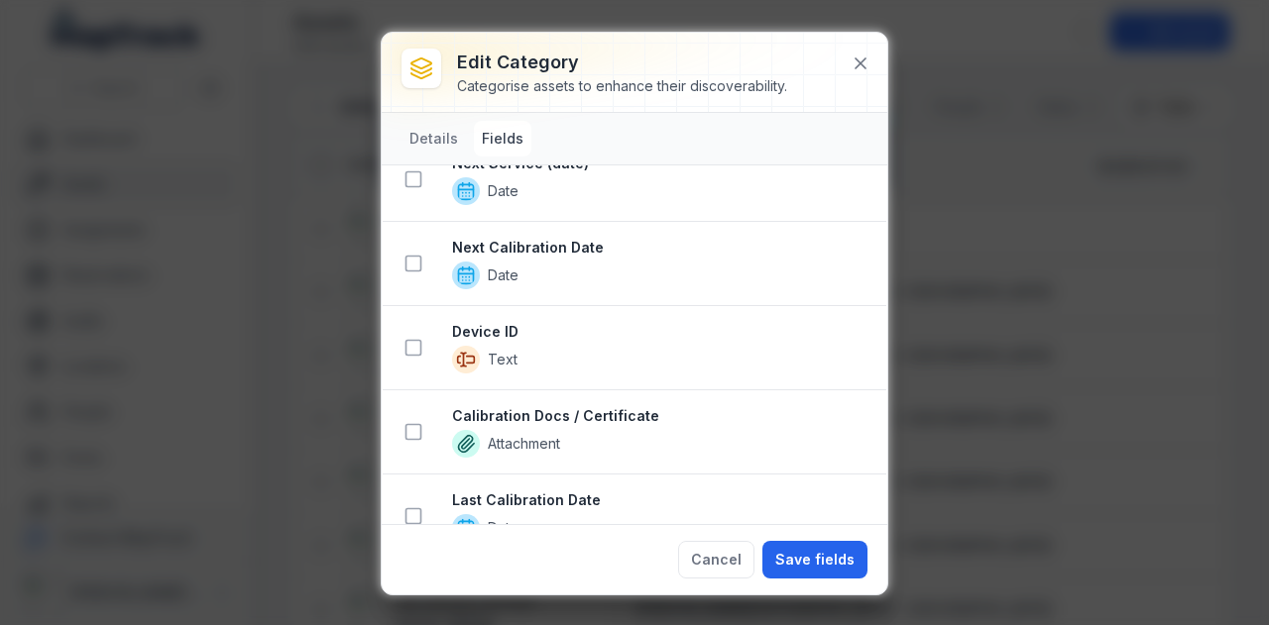
scroll to position [801, 0]
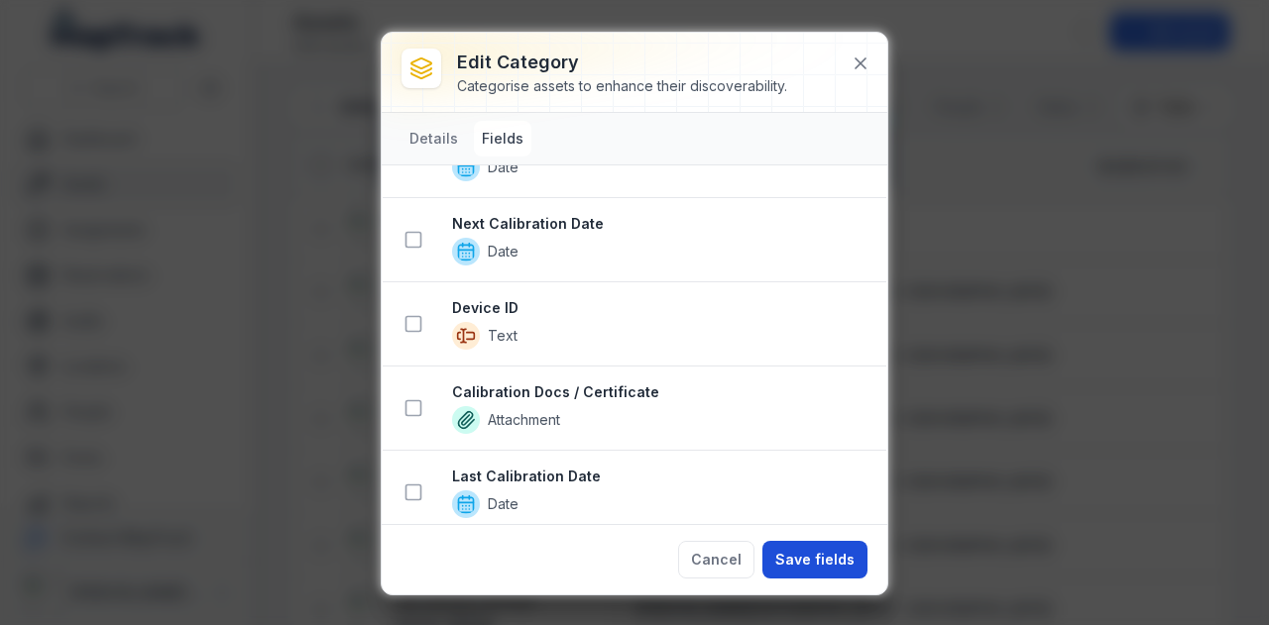
click at [813, 568] on button "Save fields" at bounding box center [814, 560] width 105 height 38
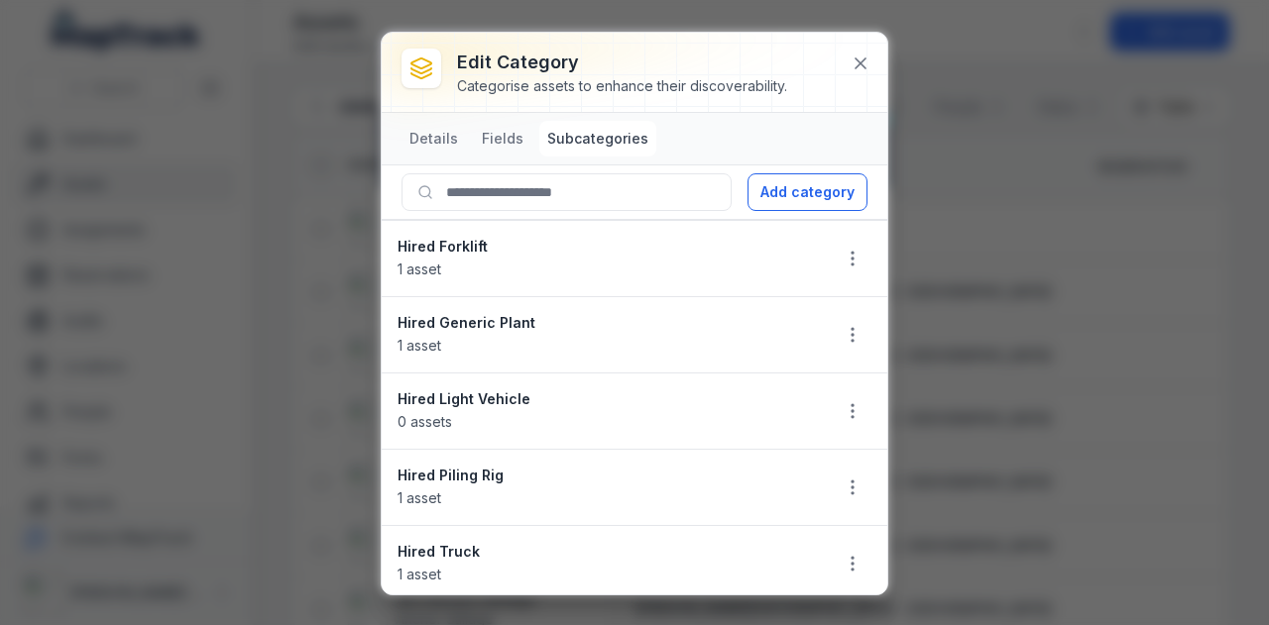
scroll to position [0, 0]
click at [868, 58] on icon at bounding box center [860, 64] width 20 height 20
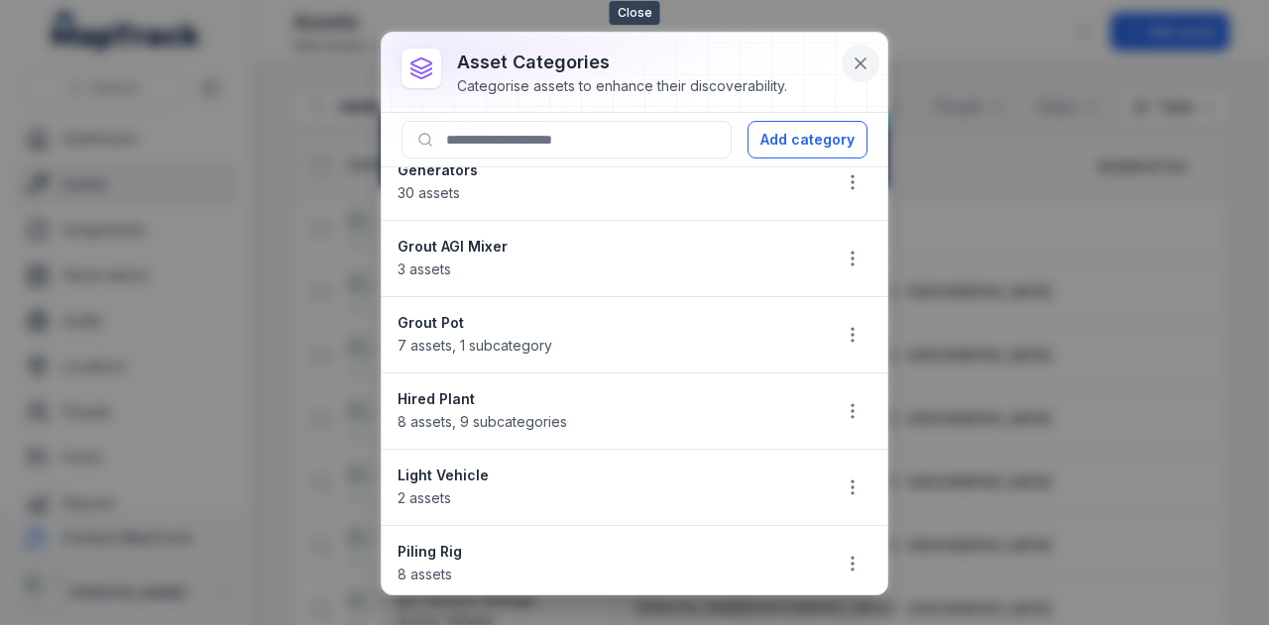
click at [855, 58] on icon at bounding box center [860, 63] width 10 height 10
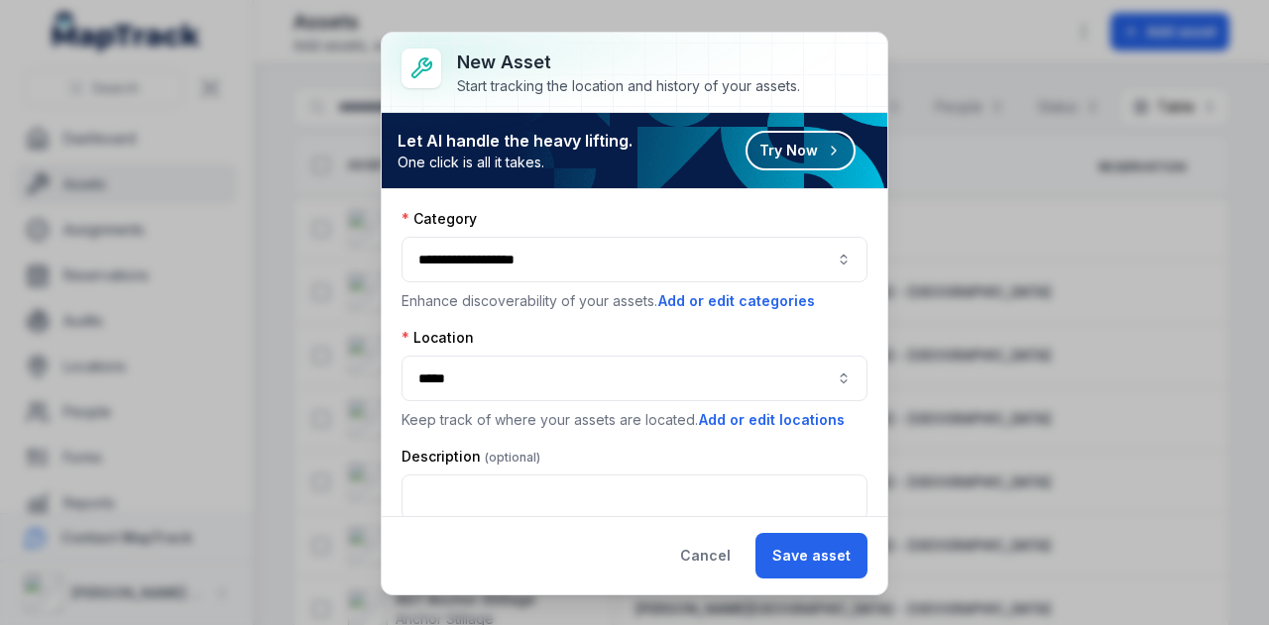
scroll to position [18, 0]
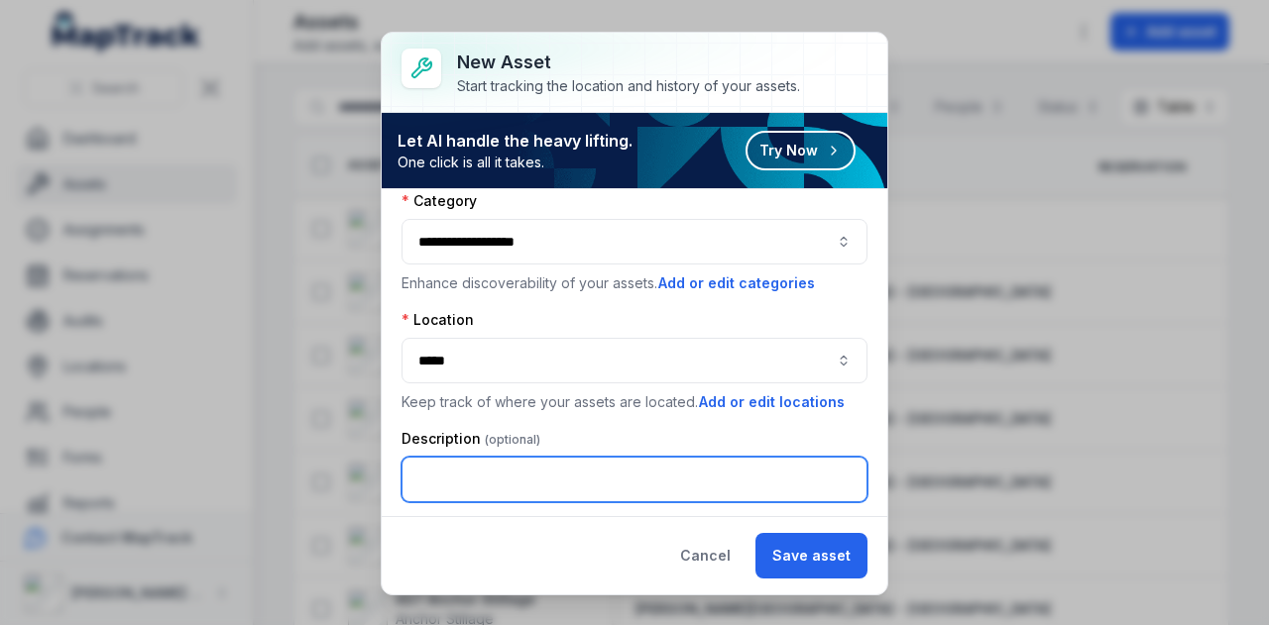
click at [525, 474] on input "text" at bounding box center [634, 480] width 466 height 46
type input "**********"
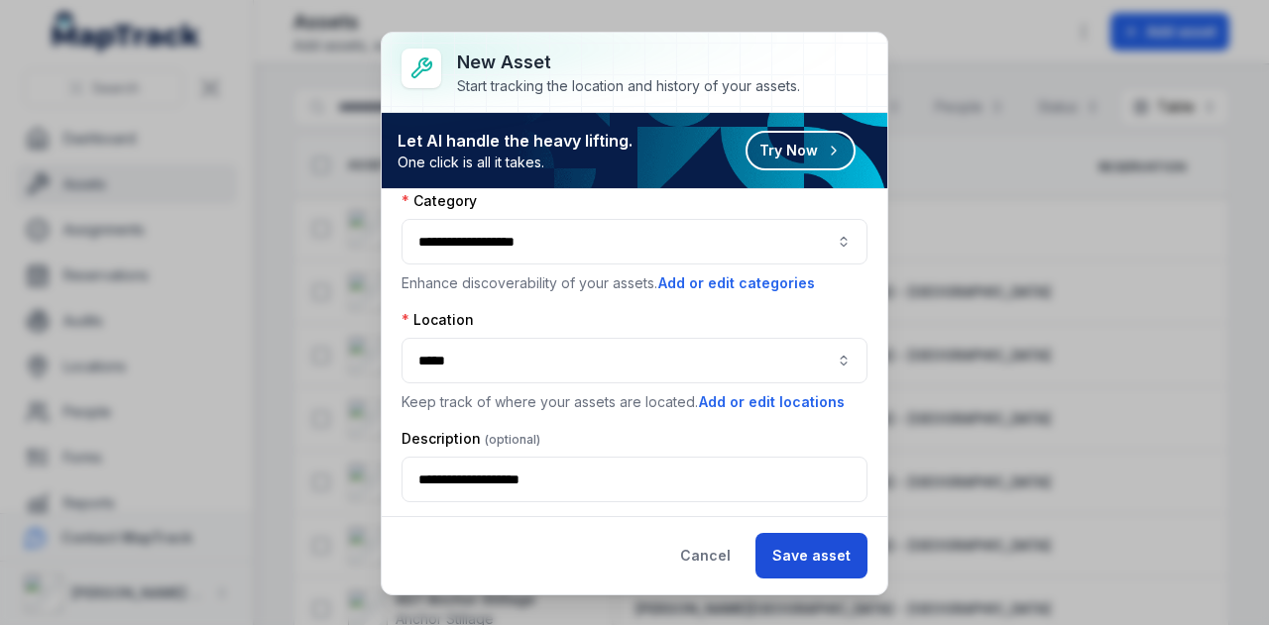
click at [799, 562] on button "Save asset" at bounding box center [811, 556] width 112 height 46
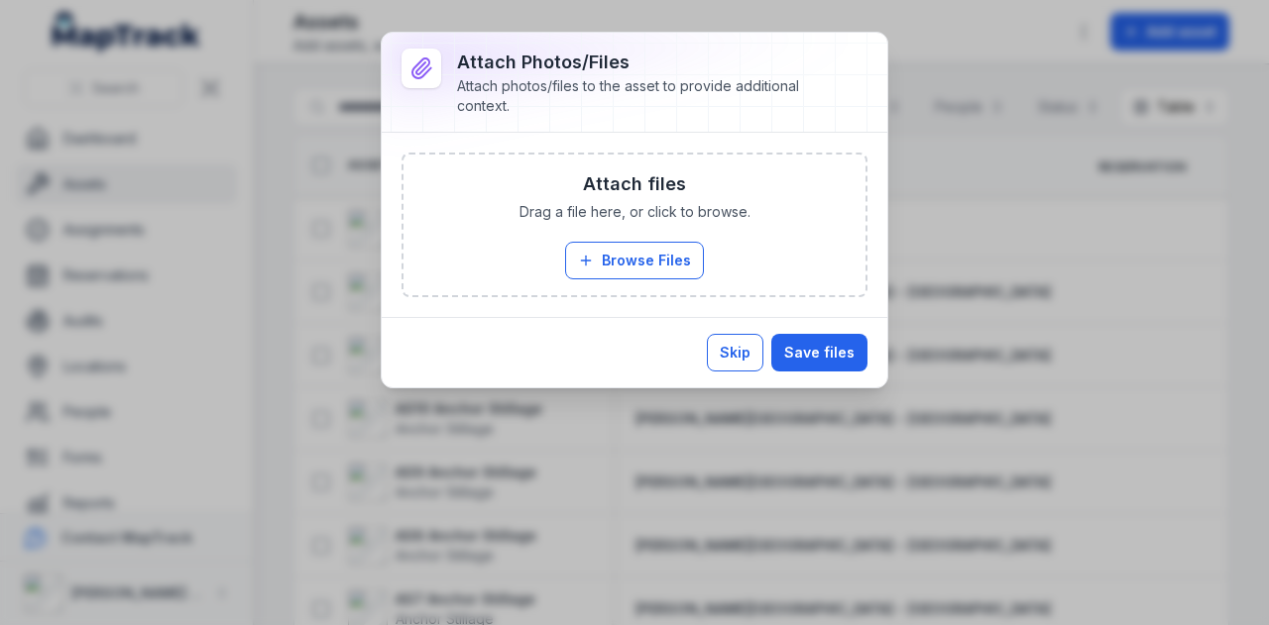
click at [728, 351] on button "Skip" at bounding box center [735, 353] width 56 height 38
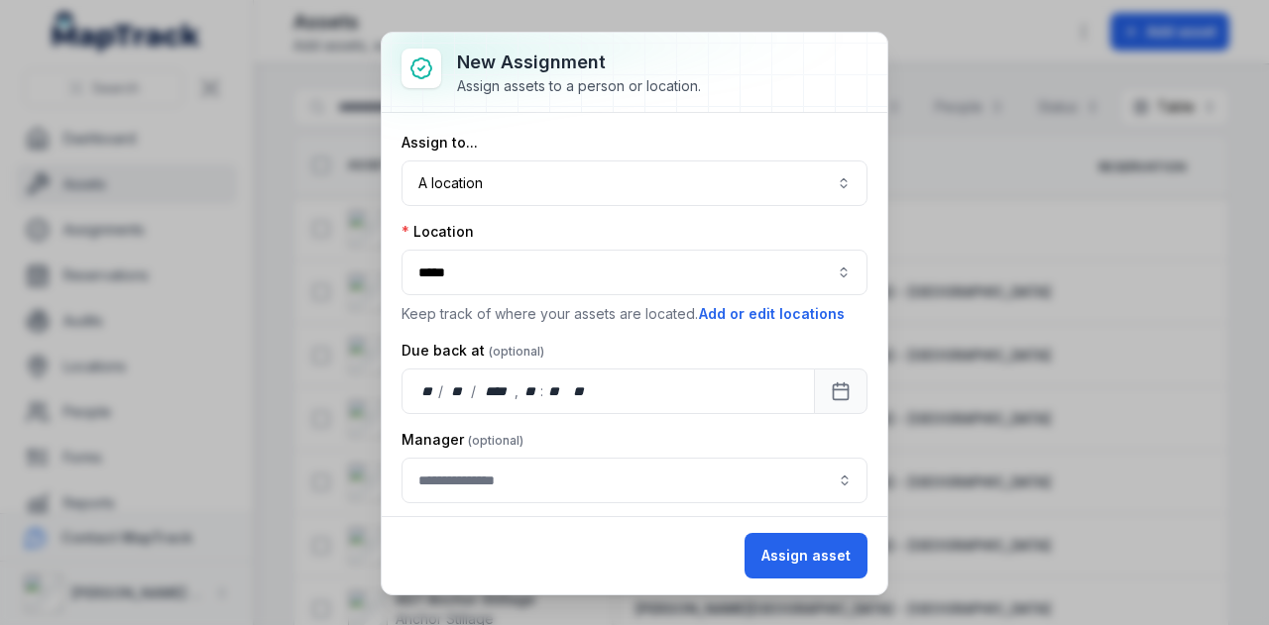
scroll to position [42, 0]
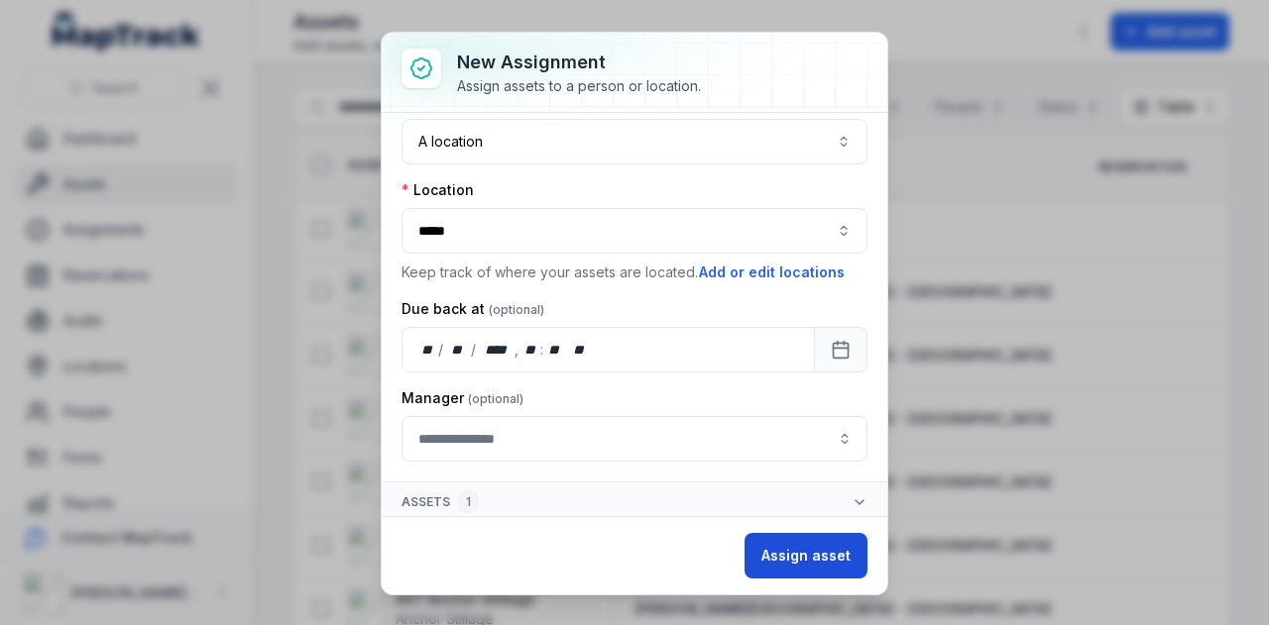
click at [823, 562] on button "Assign asset" at bounding box center [805, 556] width 123 height 46
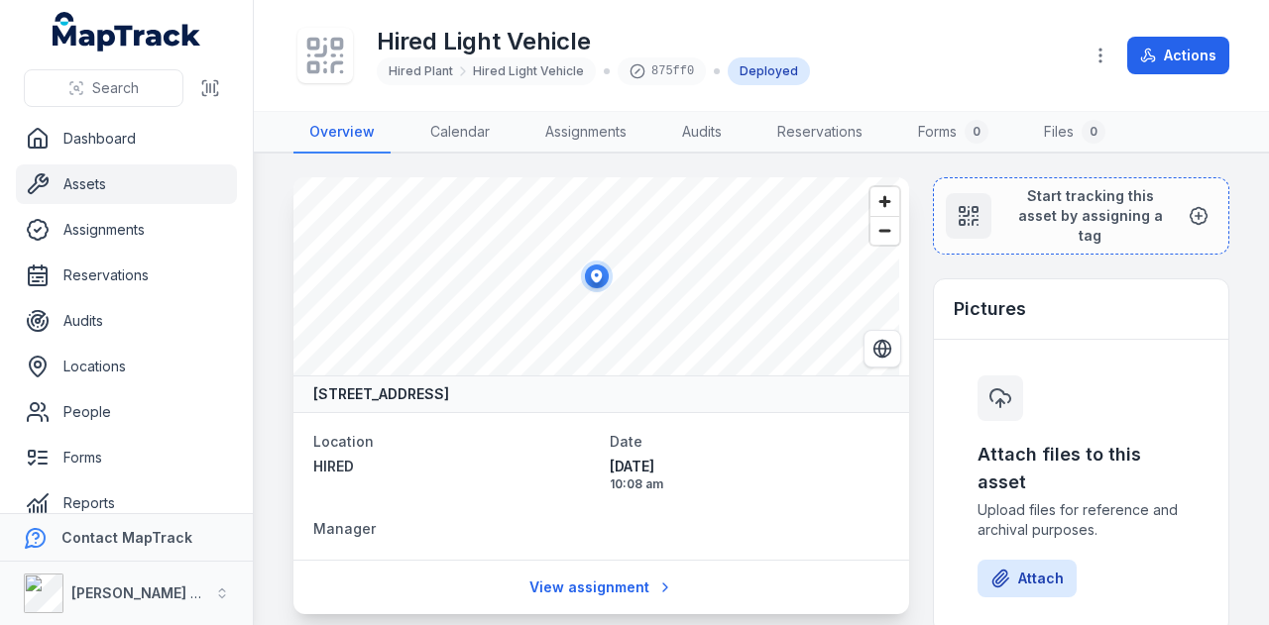
click at [116, 177] on link "Assets" at bounding box center [126, 185] width 221 height 40
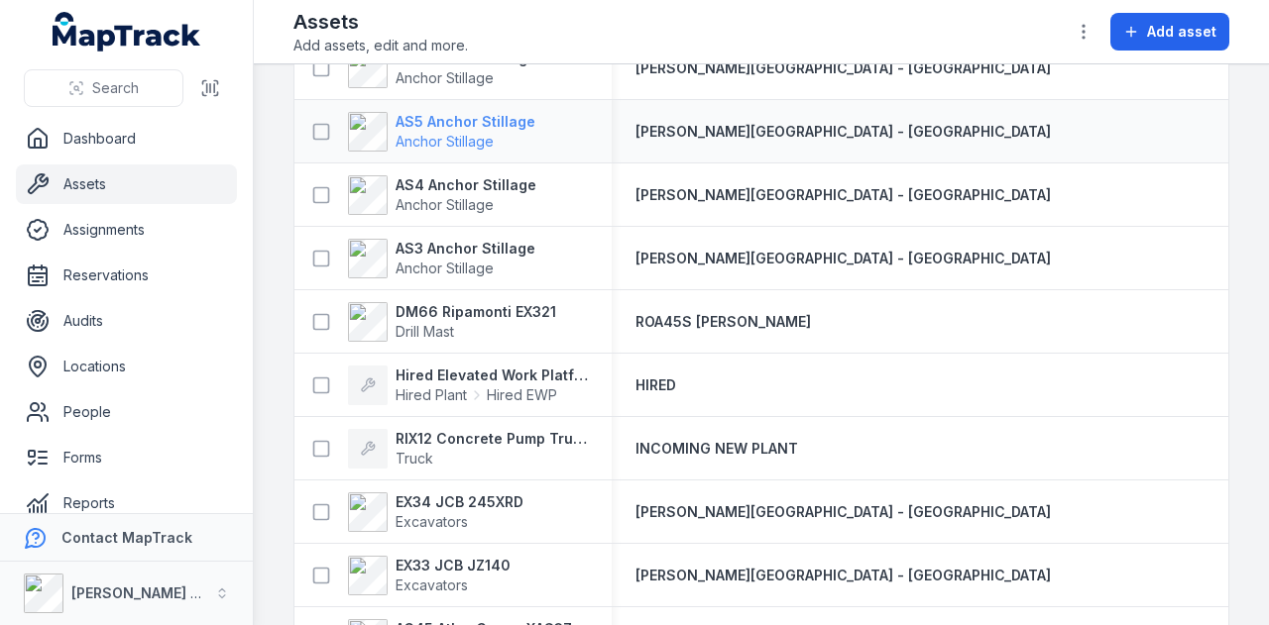
scroll to position [991, 0]
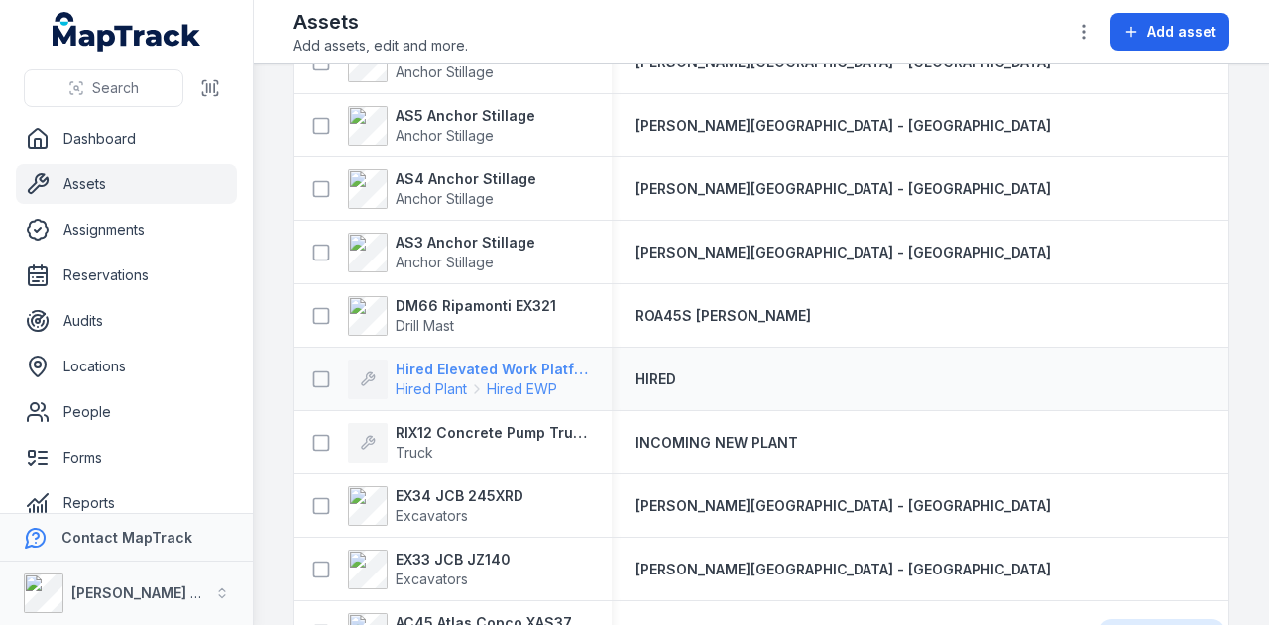
click at [511, 362] on strong "Hired Elevated Work Platform" at bounding box center [491, 370] width 192 height 20
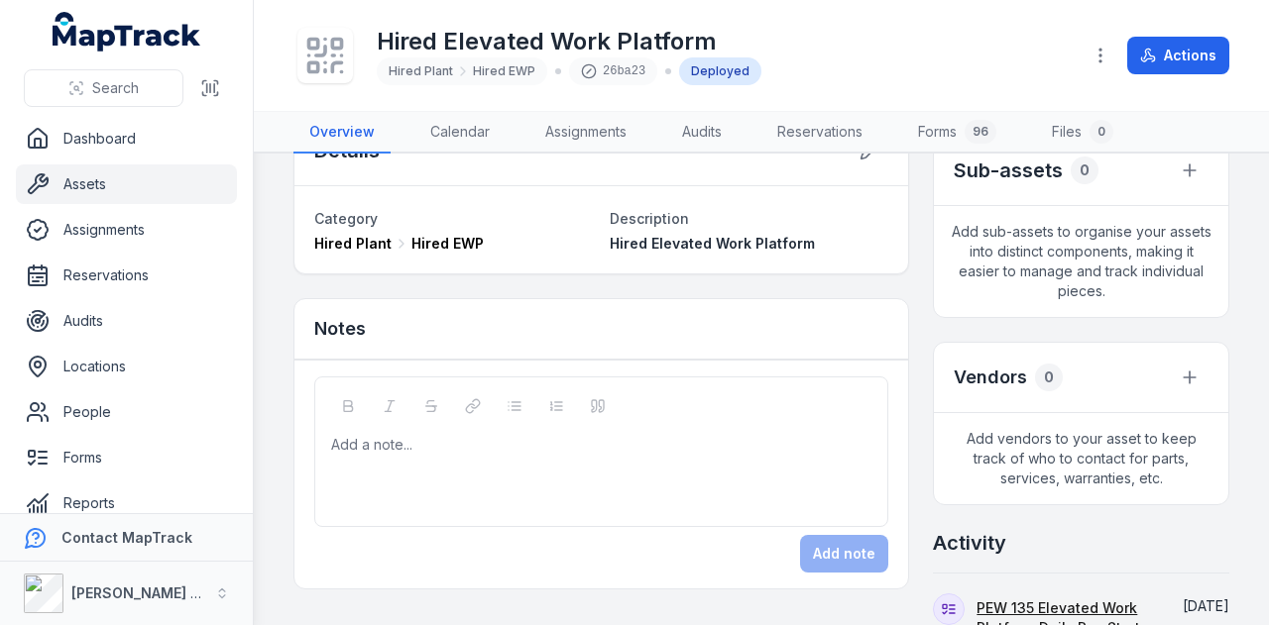
scroll to position [396, 0]
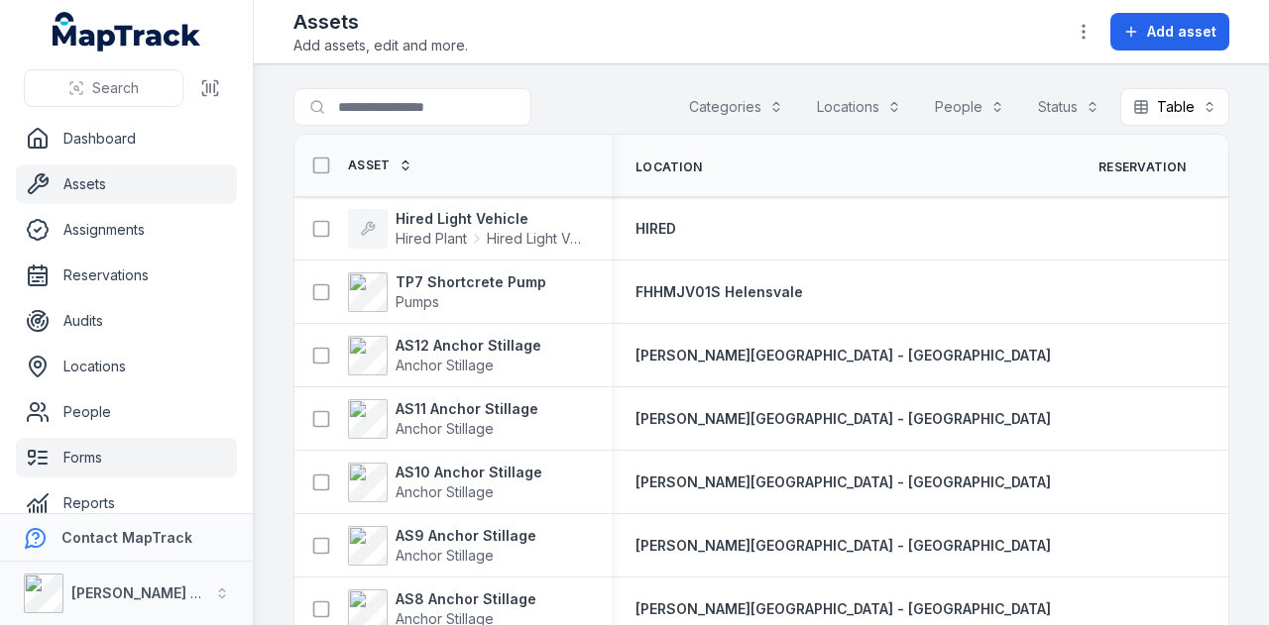
click at [141, 457] on link "Forms" at bounding box center [126, 458] width 221 height 40
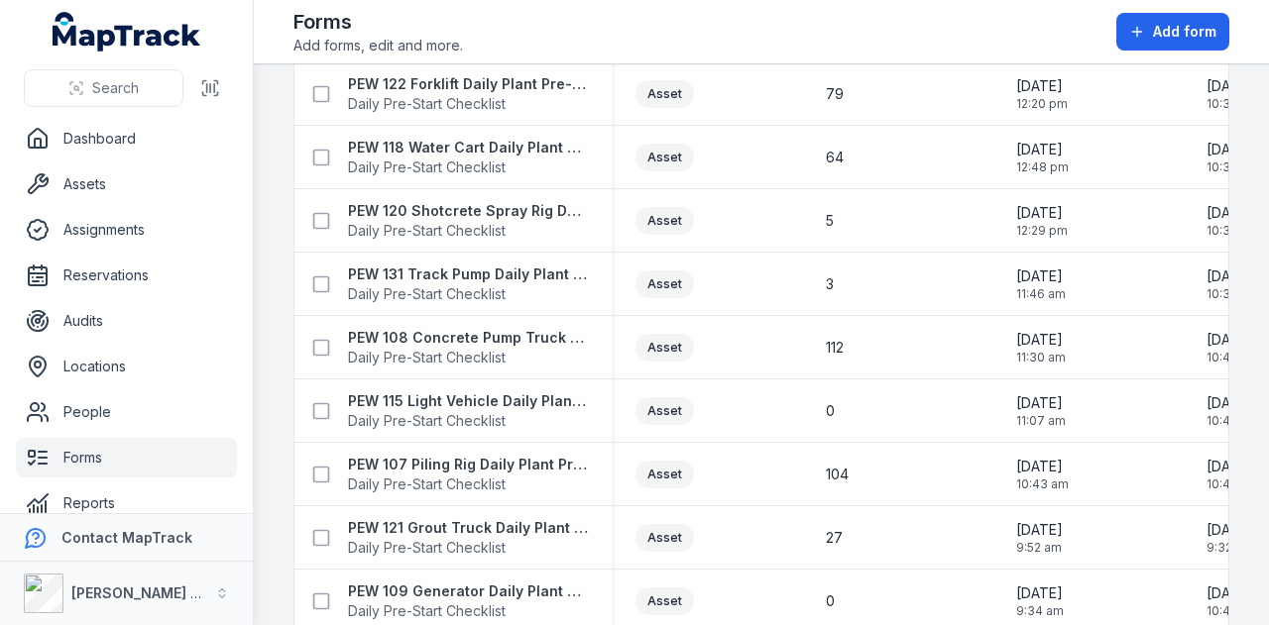
scroll to position [1883, 0]
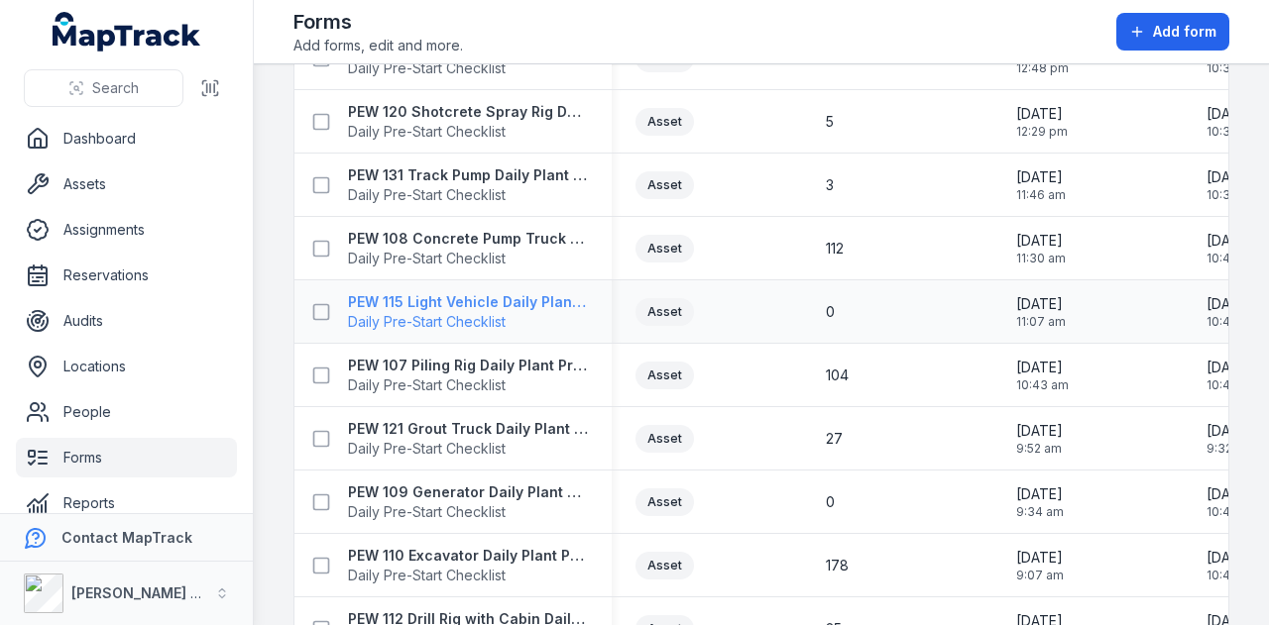
click at [560, 292] on strong "PEW 115 Light Vehicle Daily Plant Pre-Start Checklist" at bounding box center [468, 302] width 240 height 20
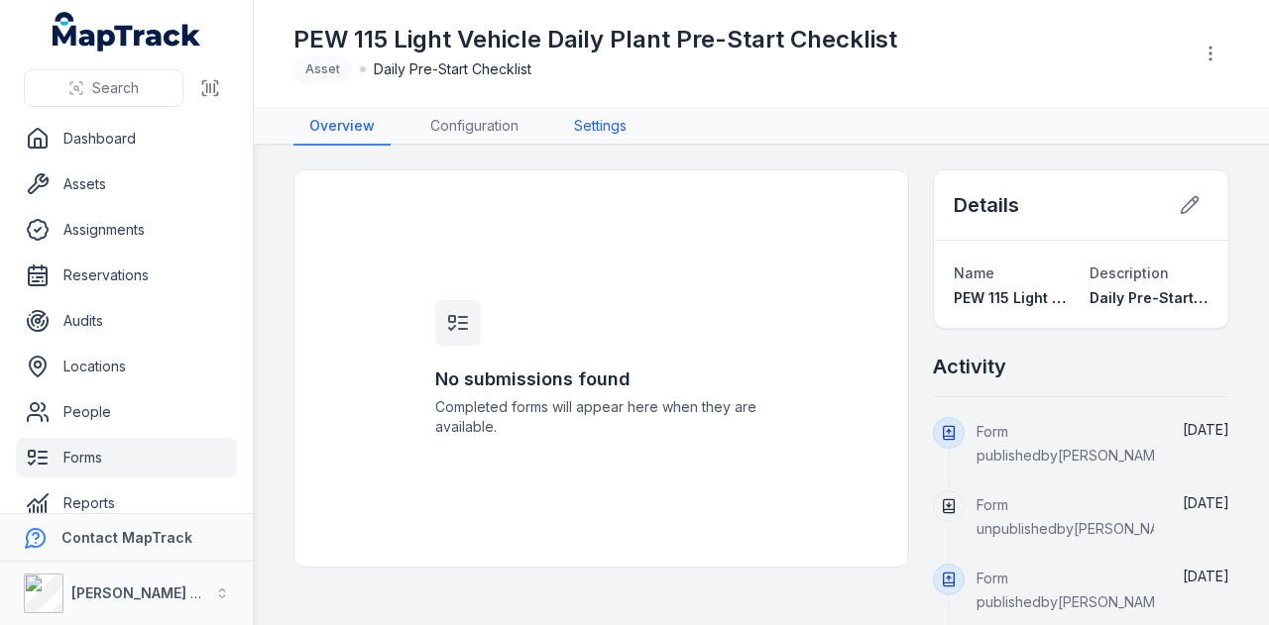
click at [617, 124] on link "Settings" at bounding box center [600, 127] width 84 height 38
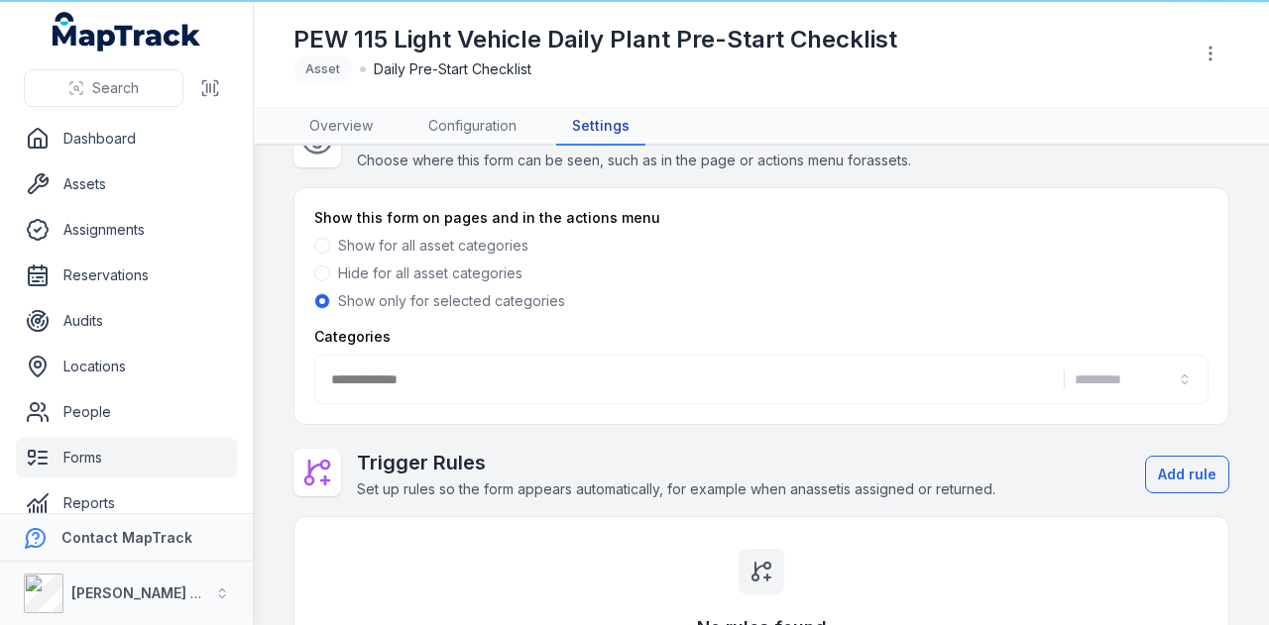
scroll to position [198, 0]
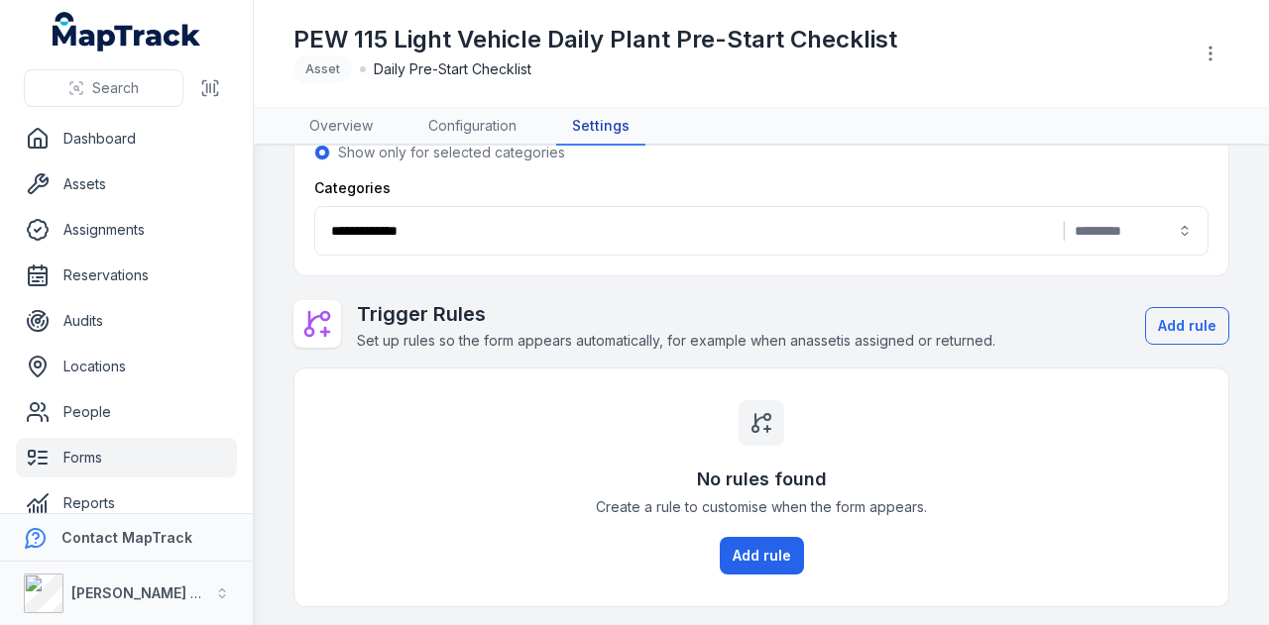
click at [996, 229] on button "**********" at bounding box center [761, 231] width 894 height 50
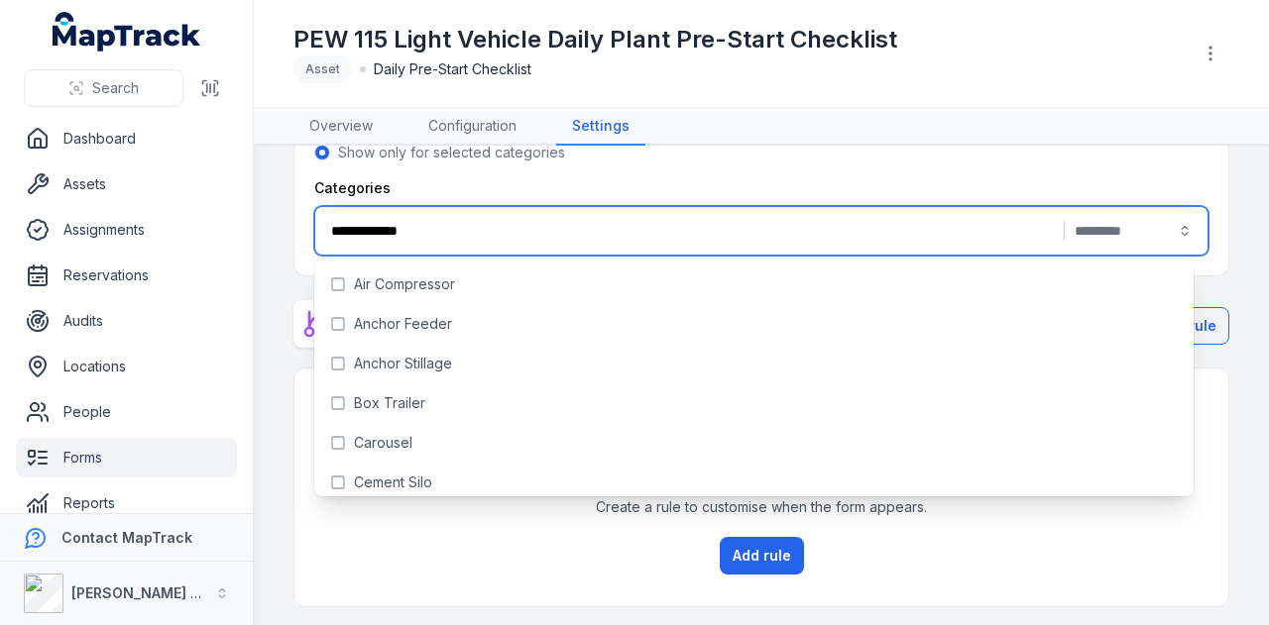
click at [870, 237] on button "**********" at bounding box center [761, 231] width 894 height 50
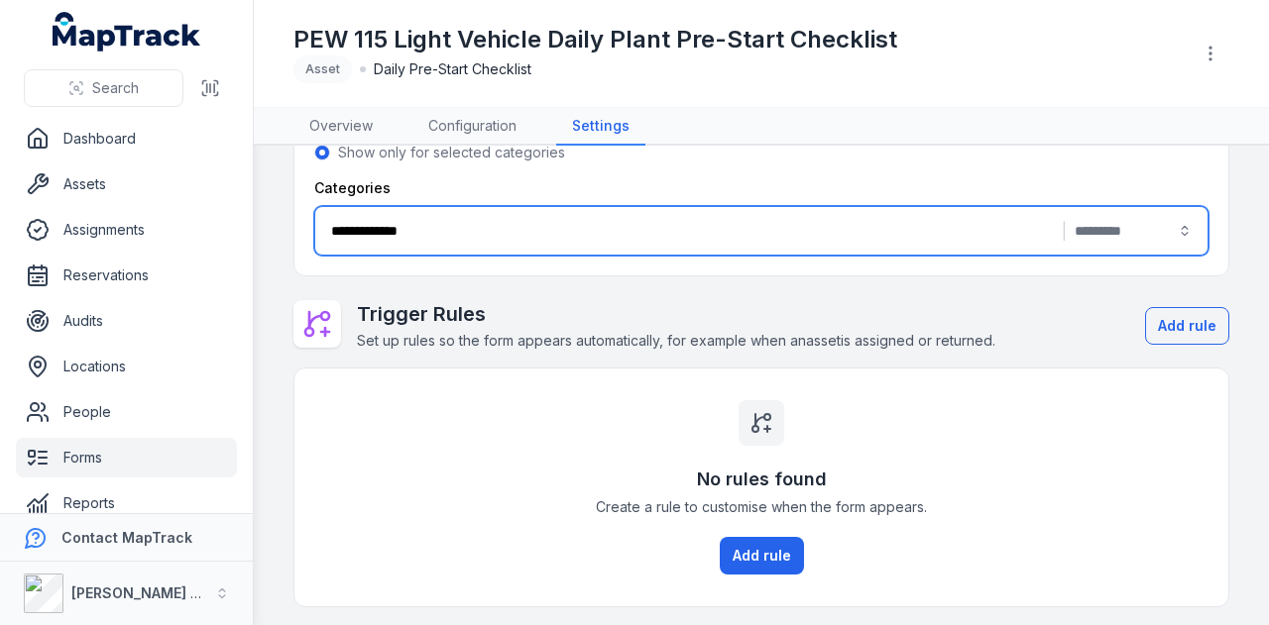
click at [870, 237] on button "**********" at bounding box center [761, 231] width 894 height 50
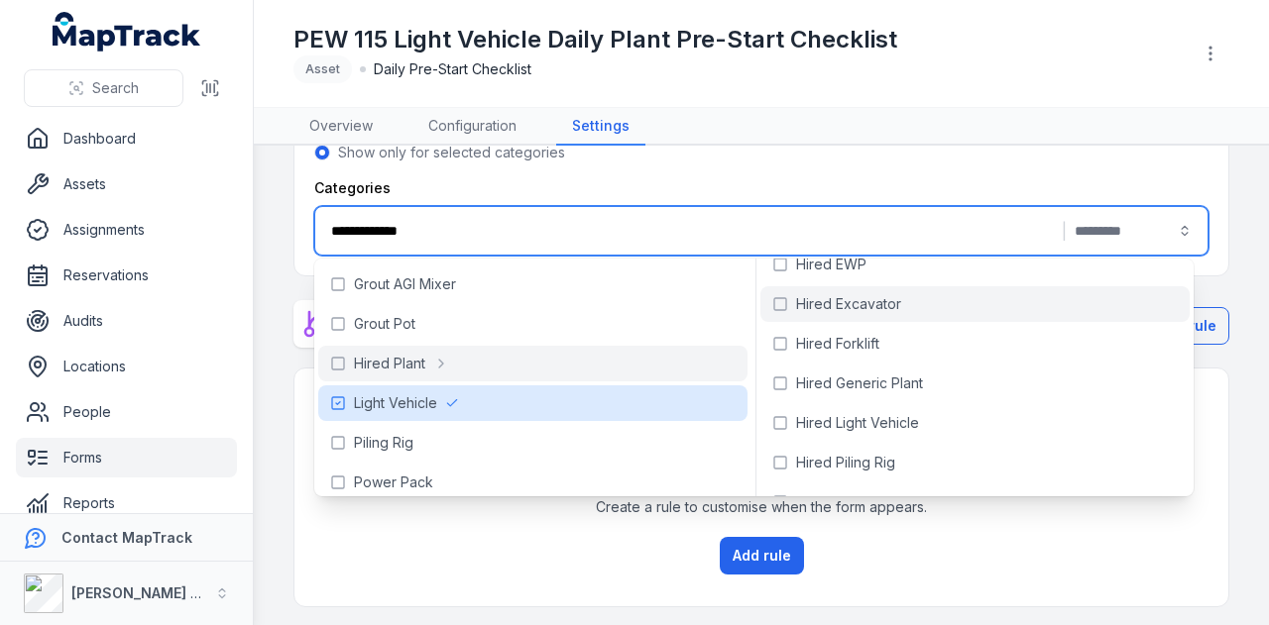
scroll to position [131, 0]
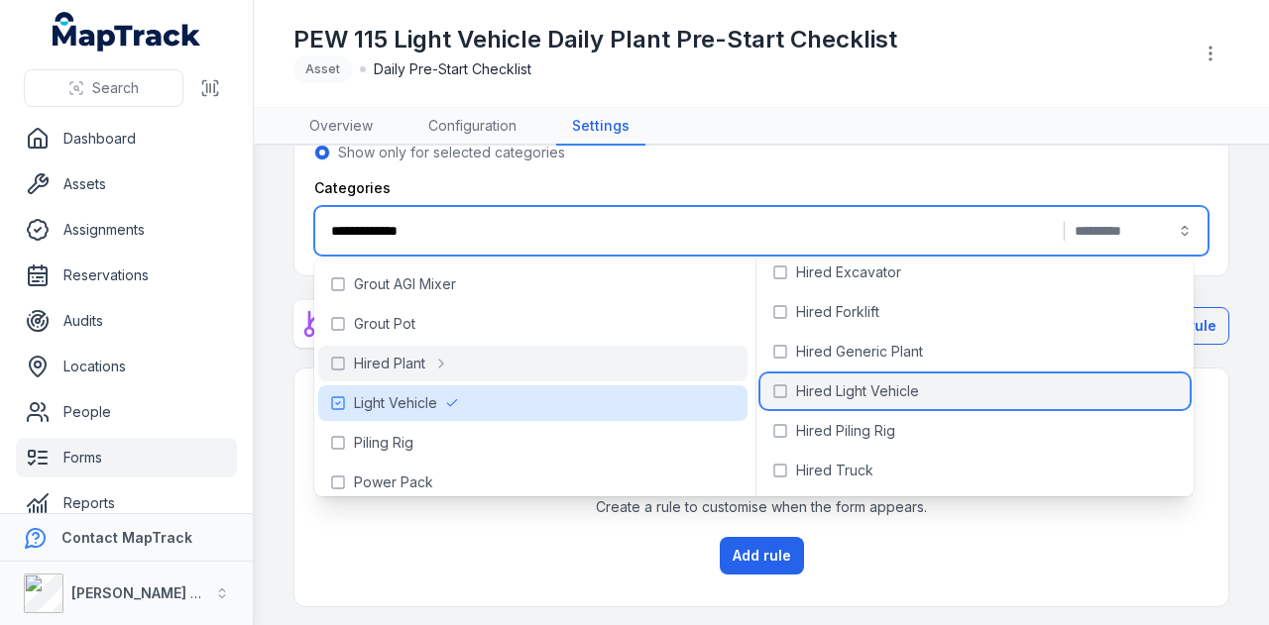
click at [832, 392] on span "Hired Light Vehicle" at bounding box center [857, 392] width 123 height 20
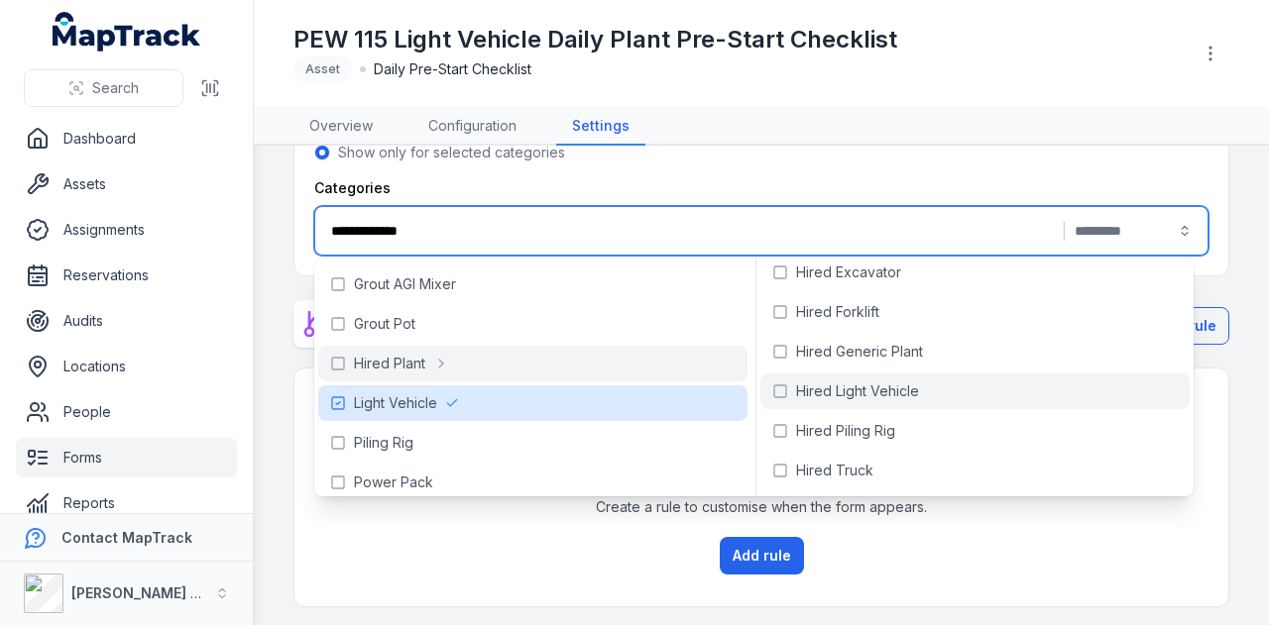
type input "**********"
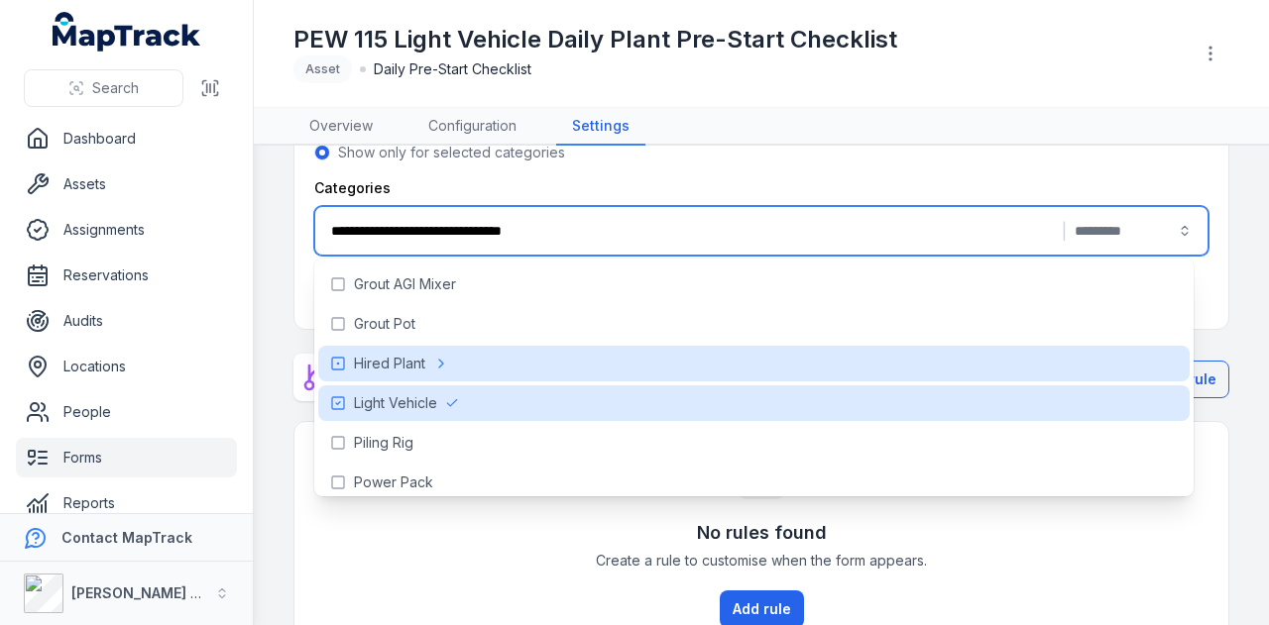
click at [1217, 522] on main "**********" at bounding box center [761, 386] width 1015 height 480
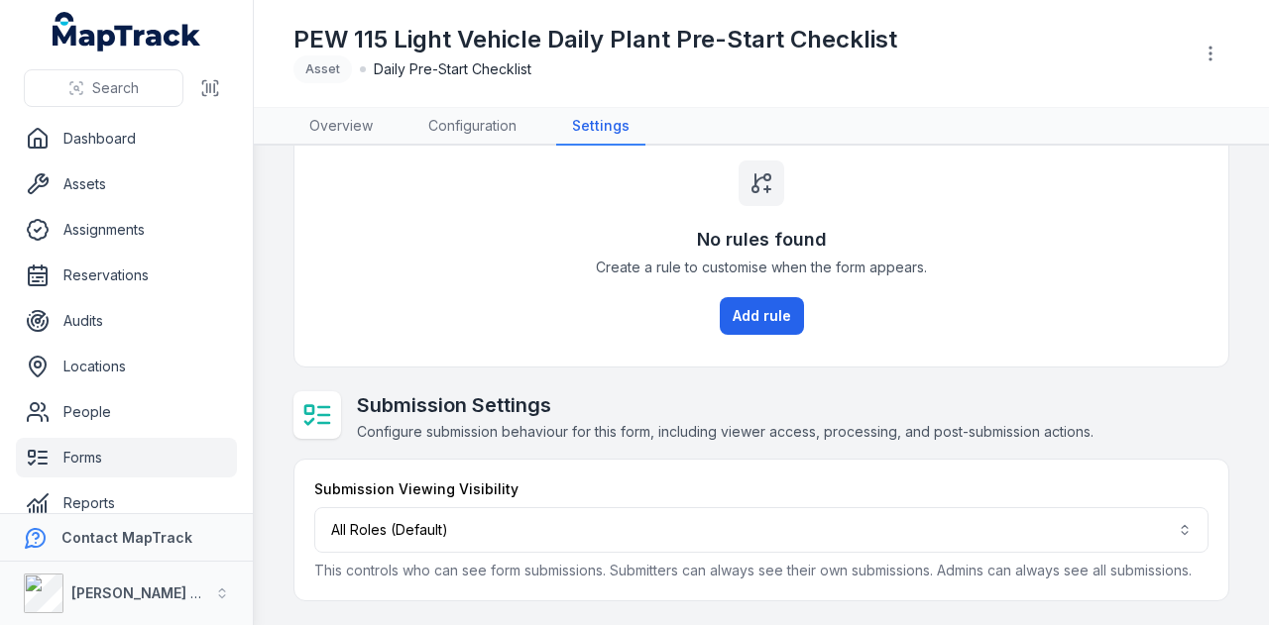
scroll to position [10, 0]
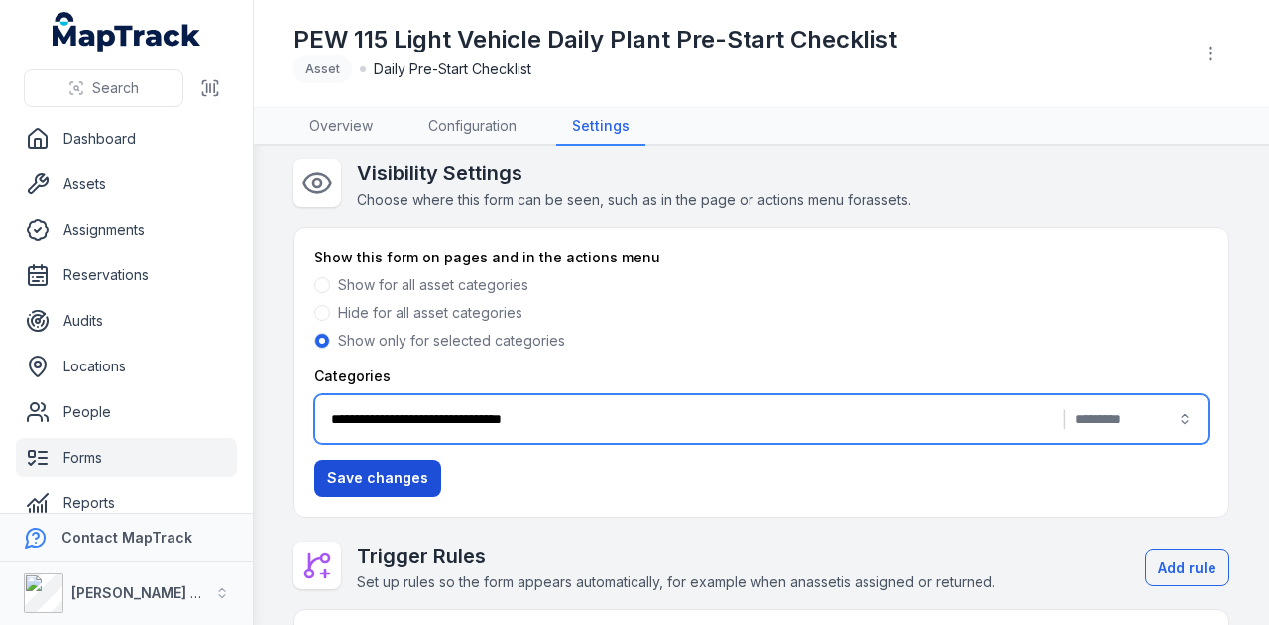
click at [392, 477] on button "Save changes" at bounding box center [377, 479] width 127 height 38
